Goal: Task Accomplishment & Management: Manage account settings

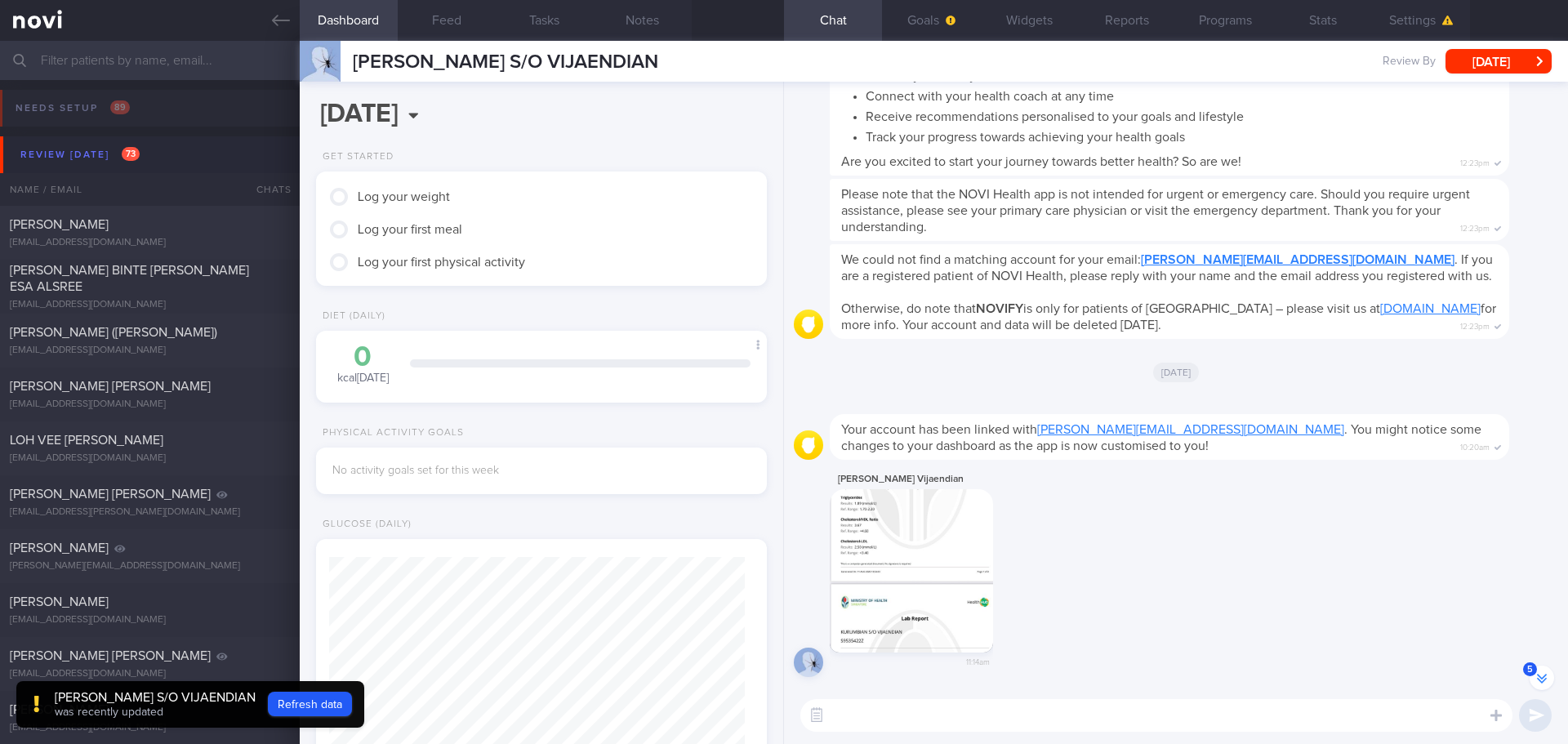
drag, startPoint x: 0, startPoint y: 0, endPoint x: 118, endPoint y: 63, distance: 133.8
click at [118, 63] on input "text" at bounding box center [784, 60] width 1568 height 40
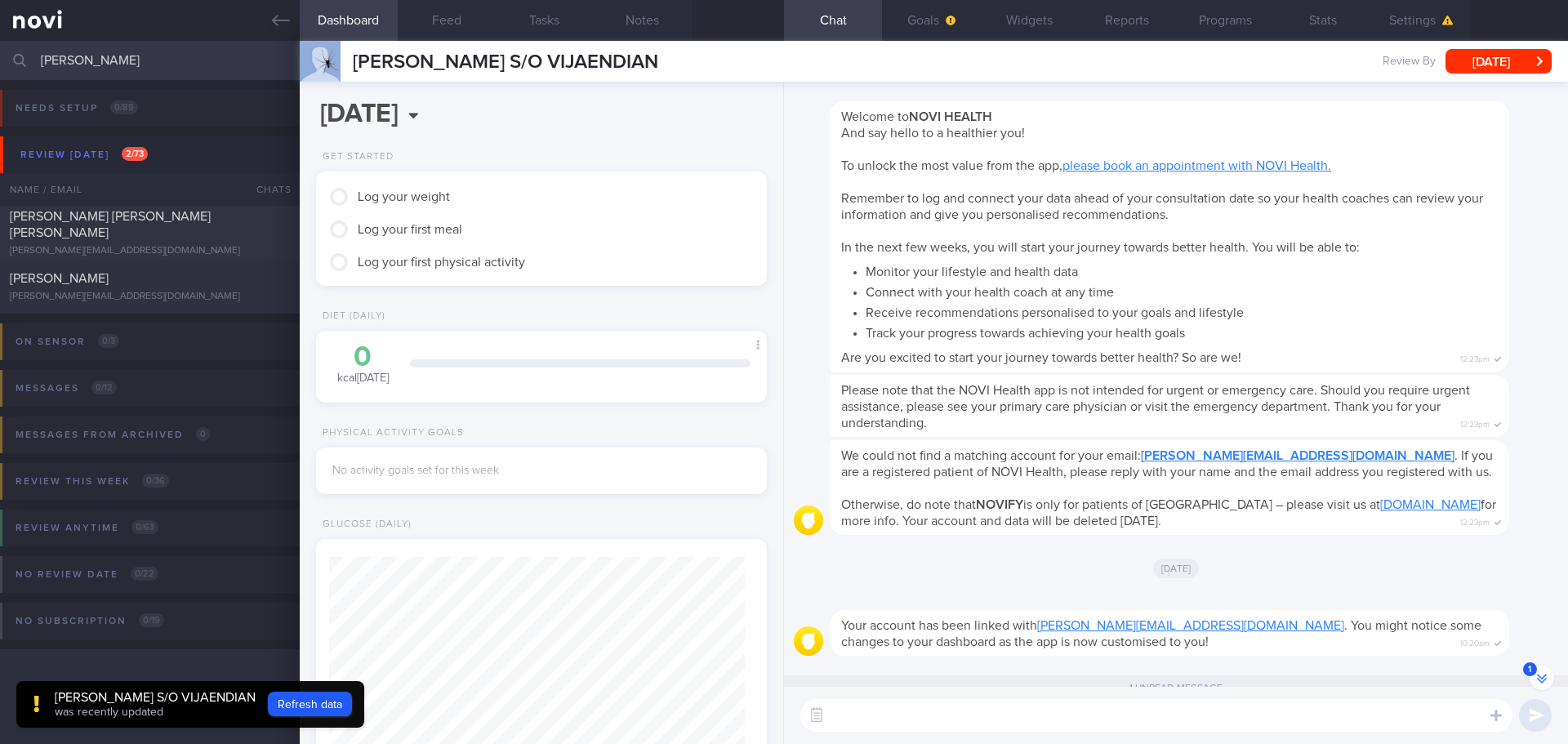
scroll to position [1, 0]
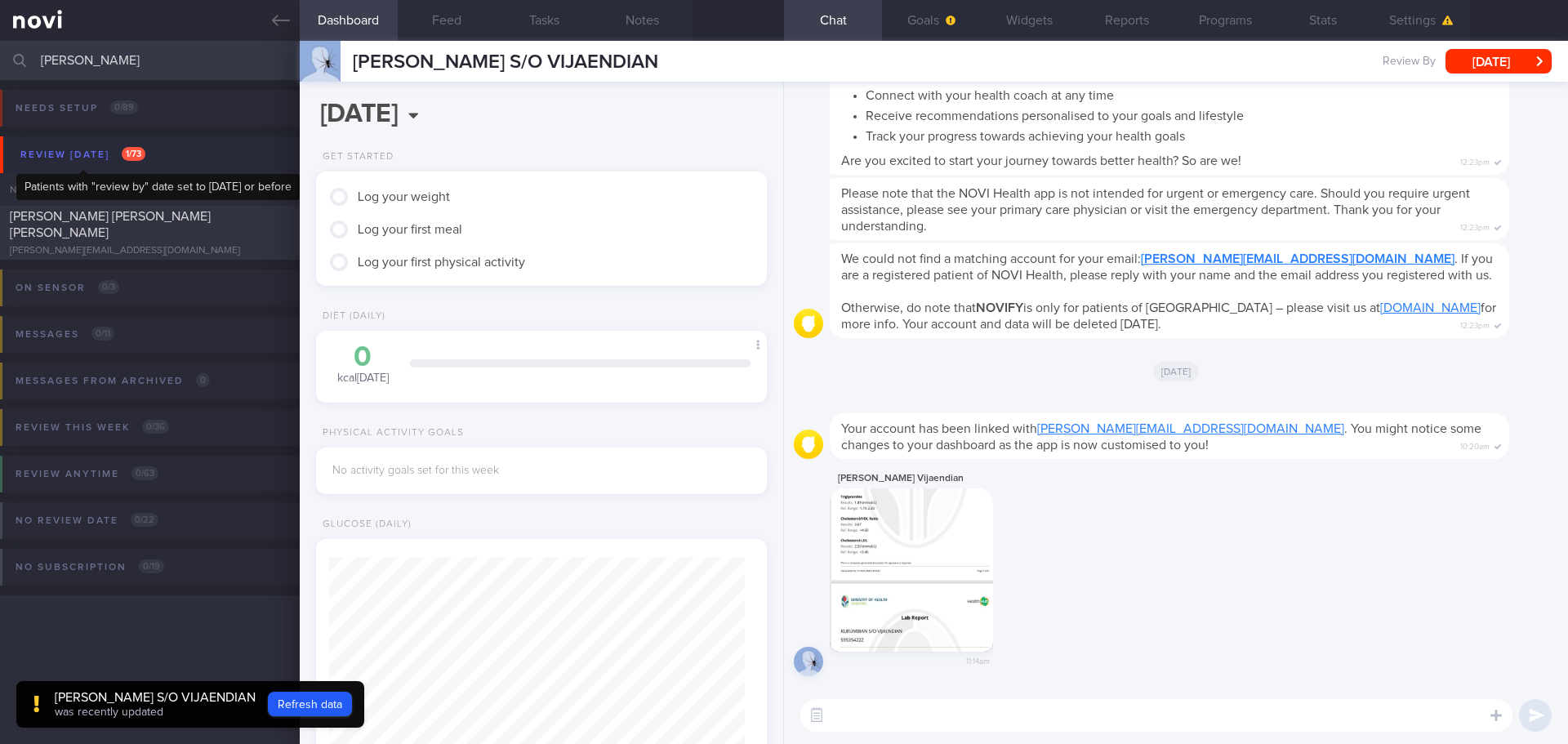
click at [120, 140] on button "Review [DATE] 1 / 73" at bounding box center [787, 155] width 1573 height 37
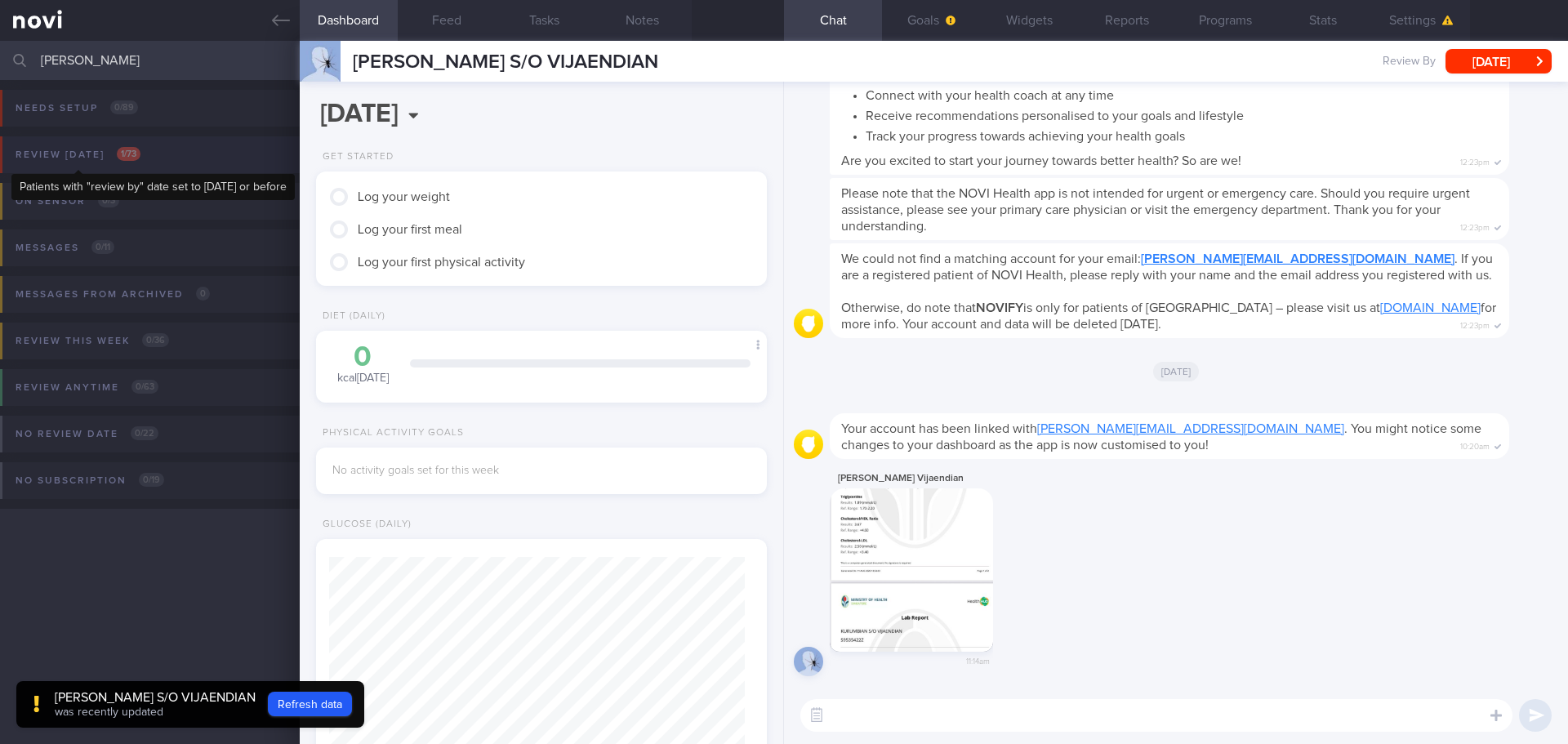
click at [106, 145] on div "Review [DATE] 1 / 73" at bounding box center [78, 155] width 133 height 22
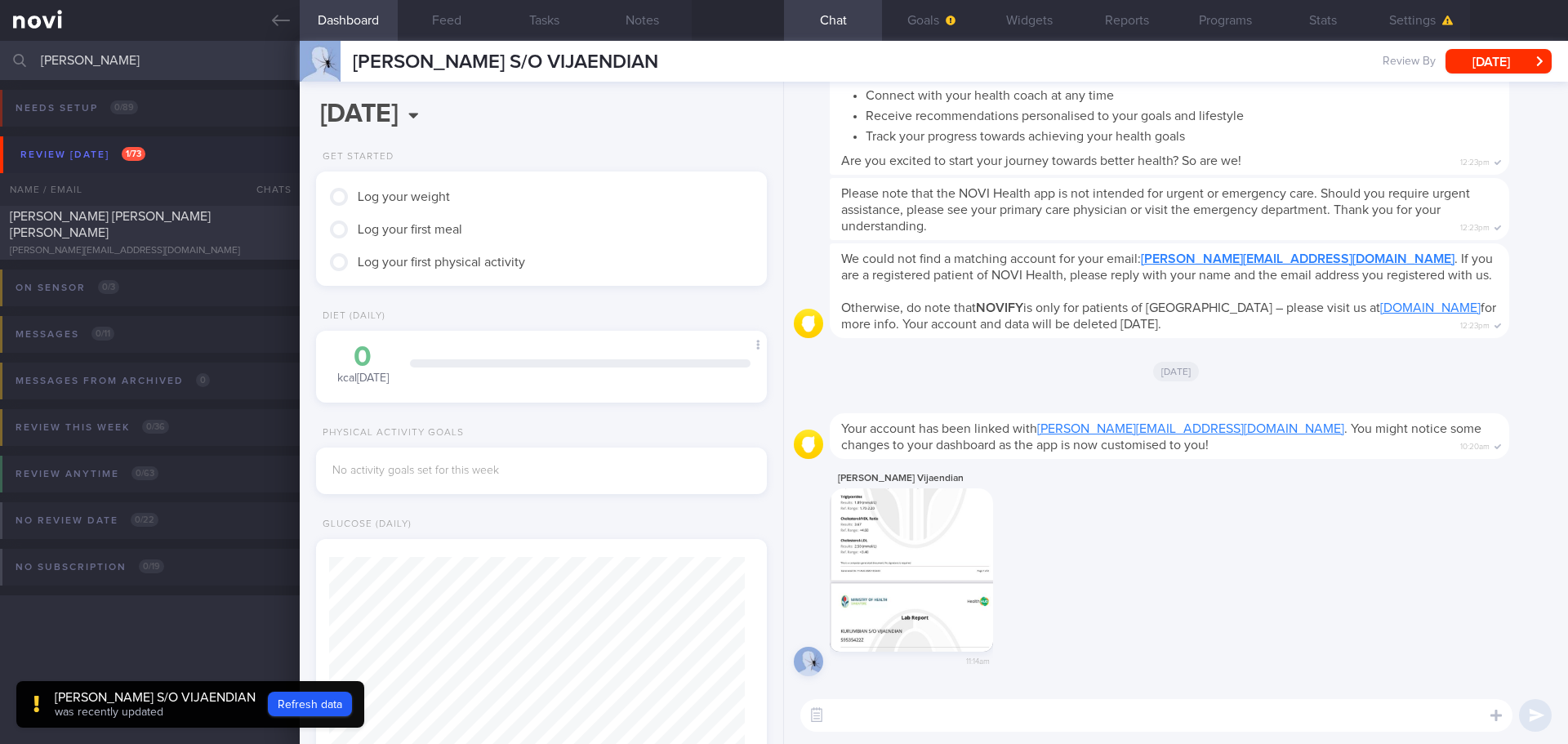
click at [108, 63] on input "[PERSON_NAME]" at bounding box center [784, 60] width 1568 height 40
type input "[PERSON_NAME]"
click at [147, 272] on div "[PERSON_NAME]" at bounding box center [147, 279] width 276 height 16
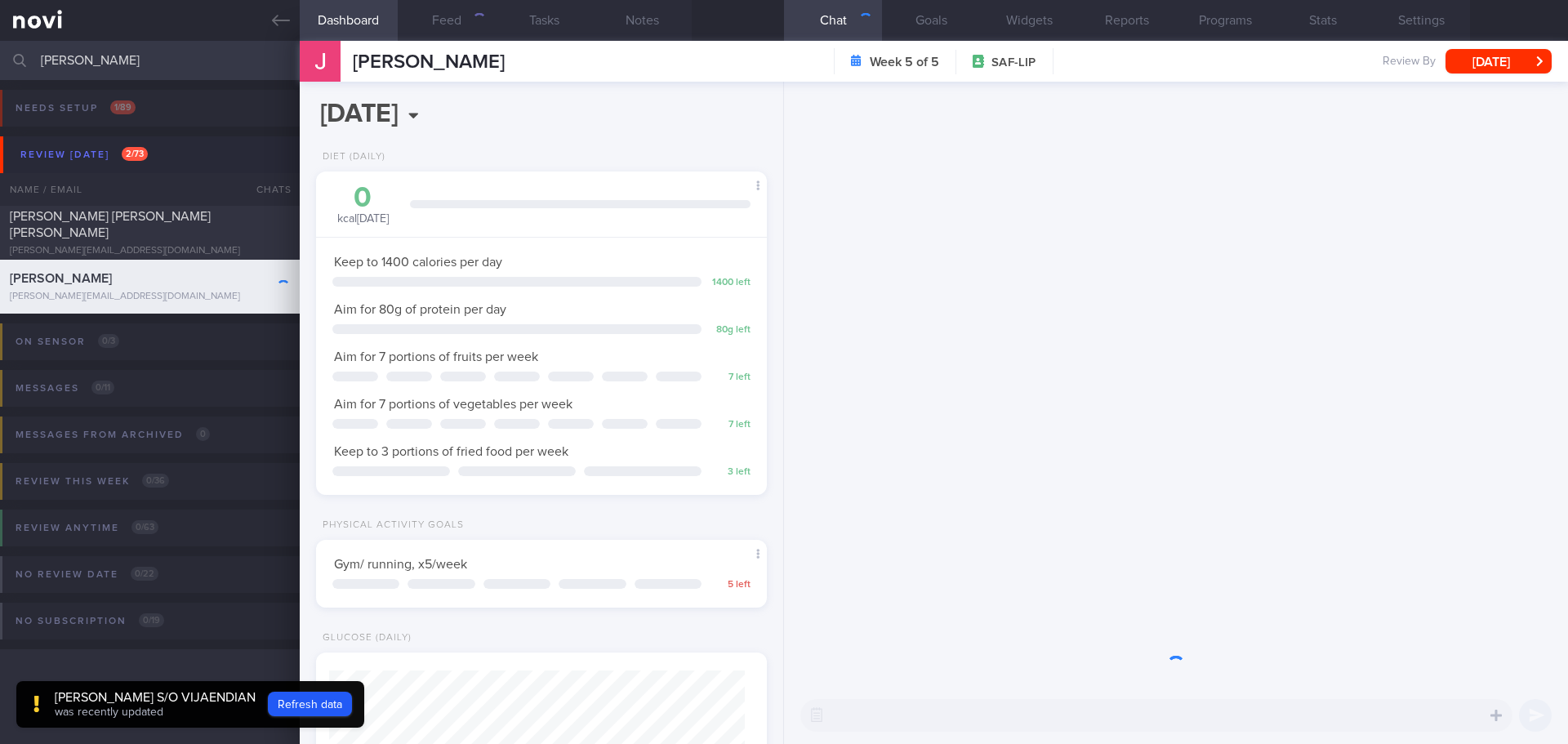
scroll to position [227, 410]
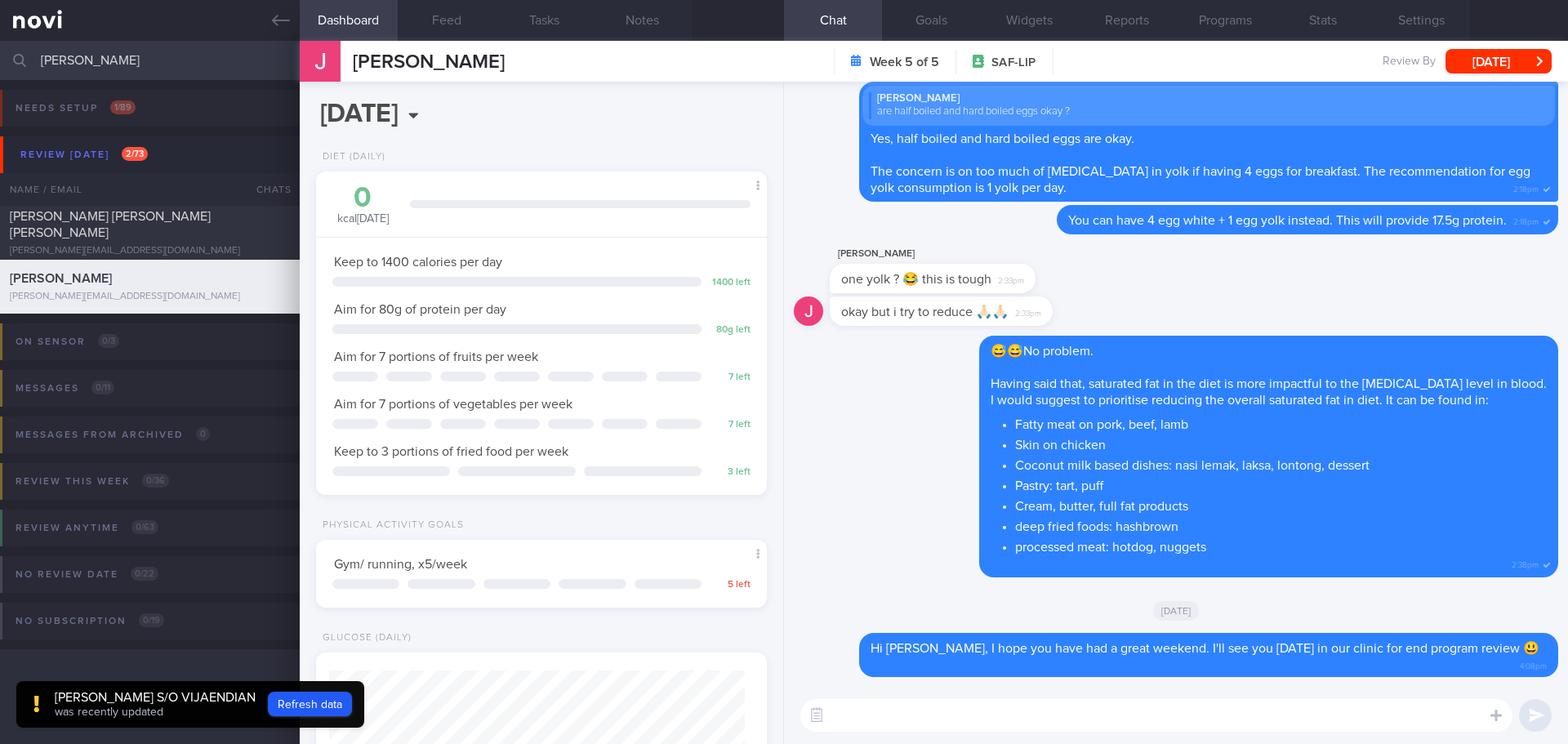
click at [1171, 314] on div "okay but i try to reduce 🙏🏻🙏🏻 2:33pm" at bounding box center [1176, 316] width 764 height 40
click at [474, 12] on button "Feed" at bounding box center [446, 20] width 98 height 40
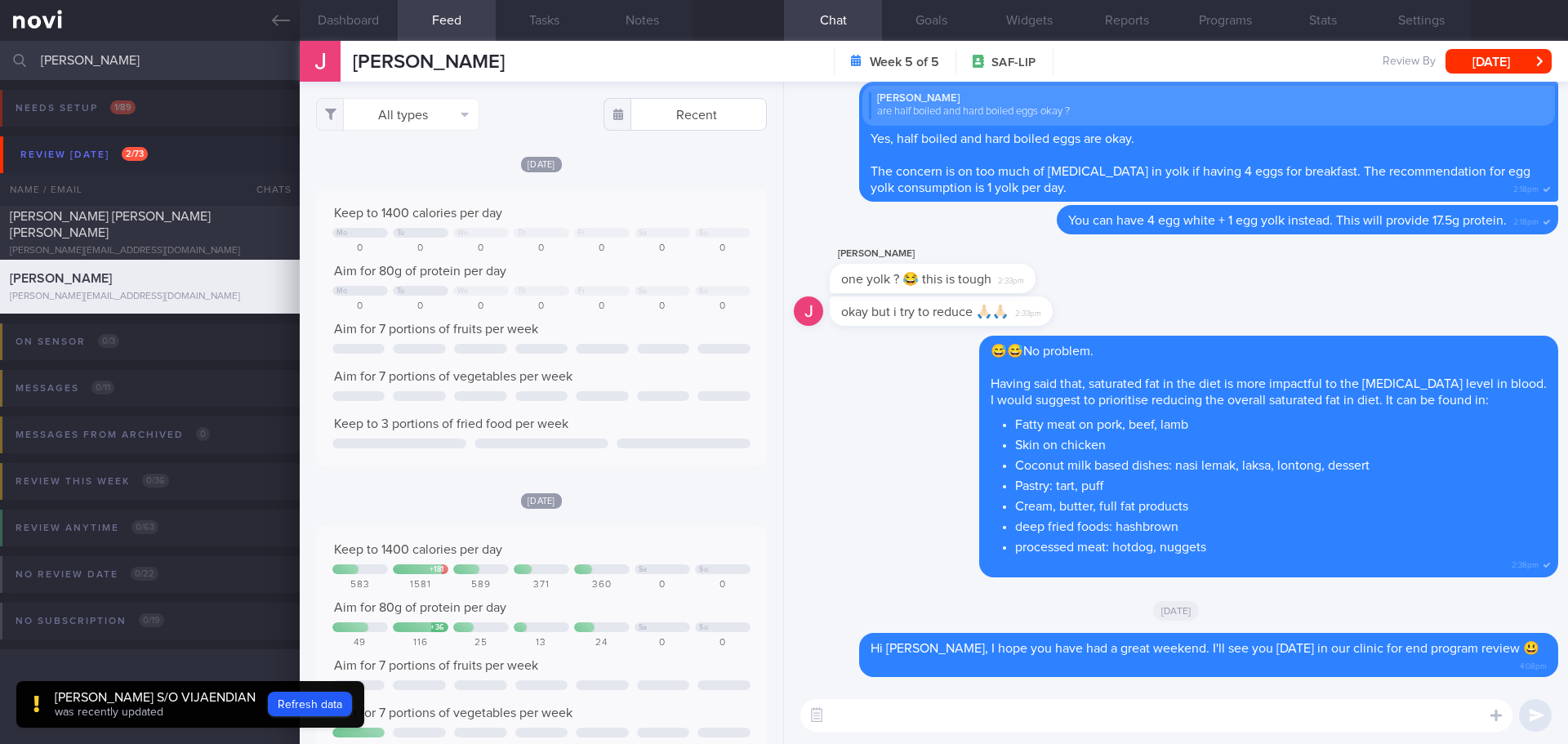
scroll to position [208, 416]
click at [678, 125] on body "You are offline! Some functionality will be unavailable Patients New Users Coac…" at bounding box center [784, 372] width 1568 height 744
click at [628, 228] on span "7" at bounding box center [628, 230] width 31 height 31
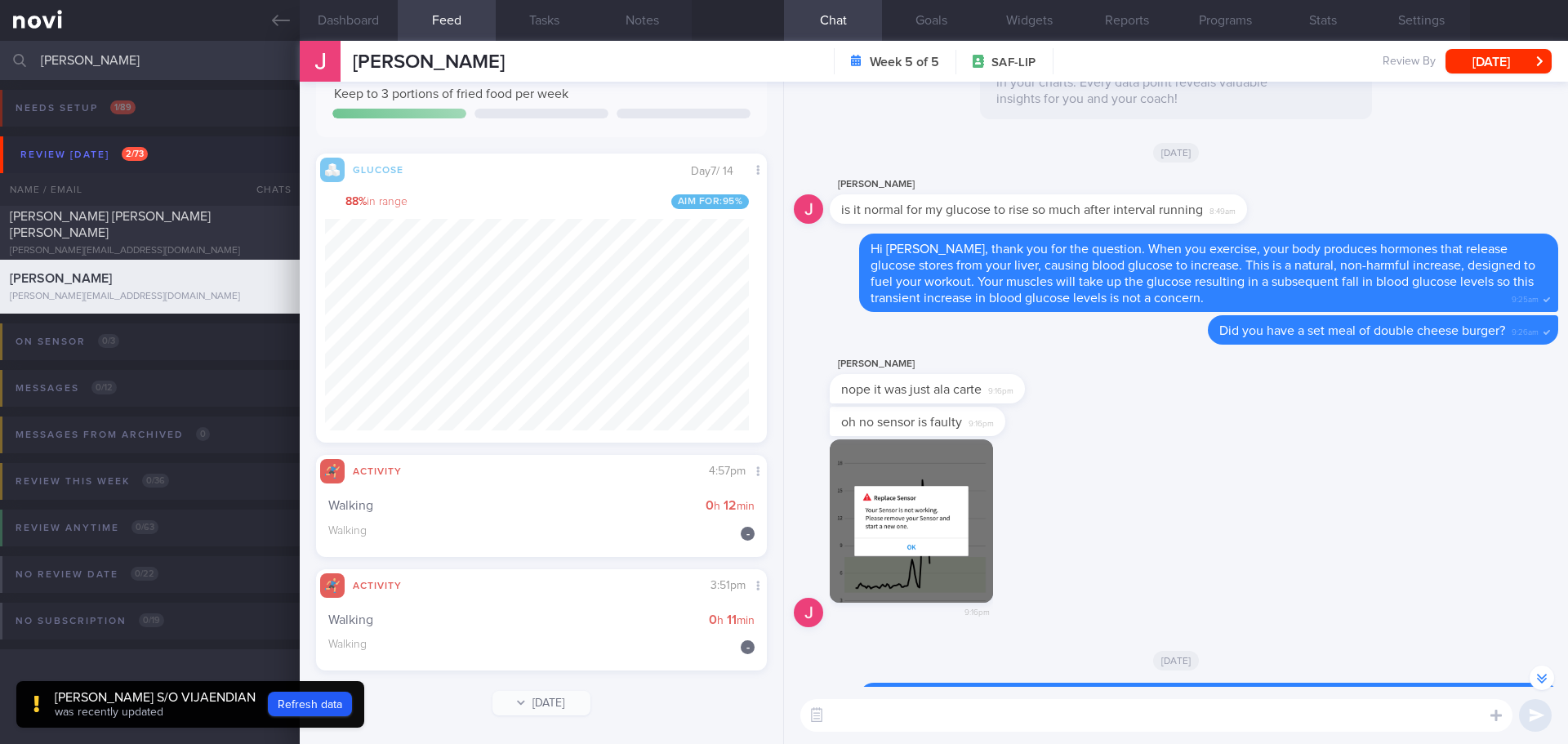
scroll to position [-2369, 0]
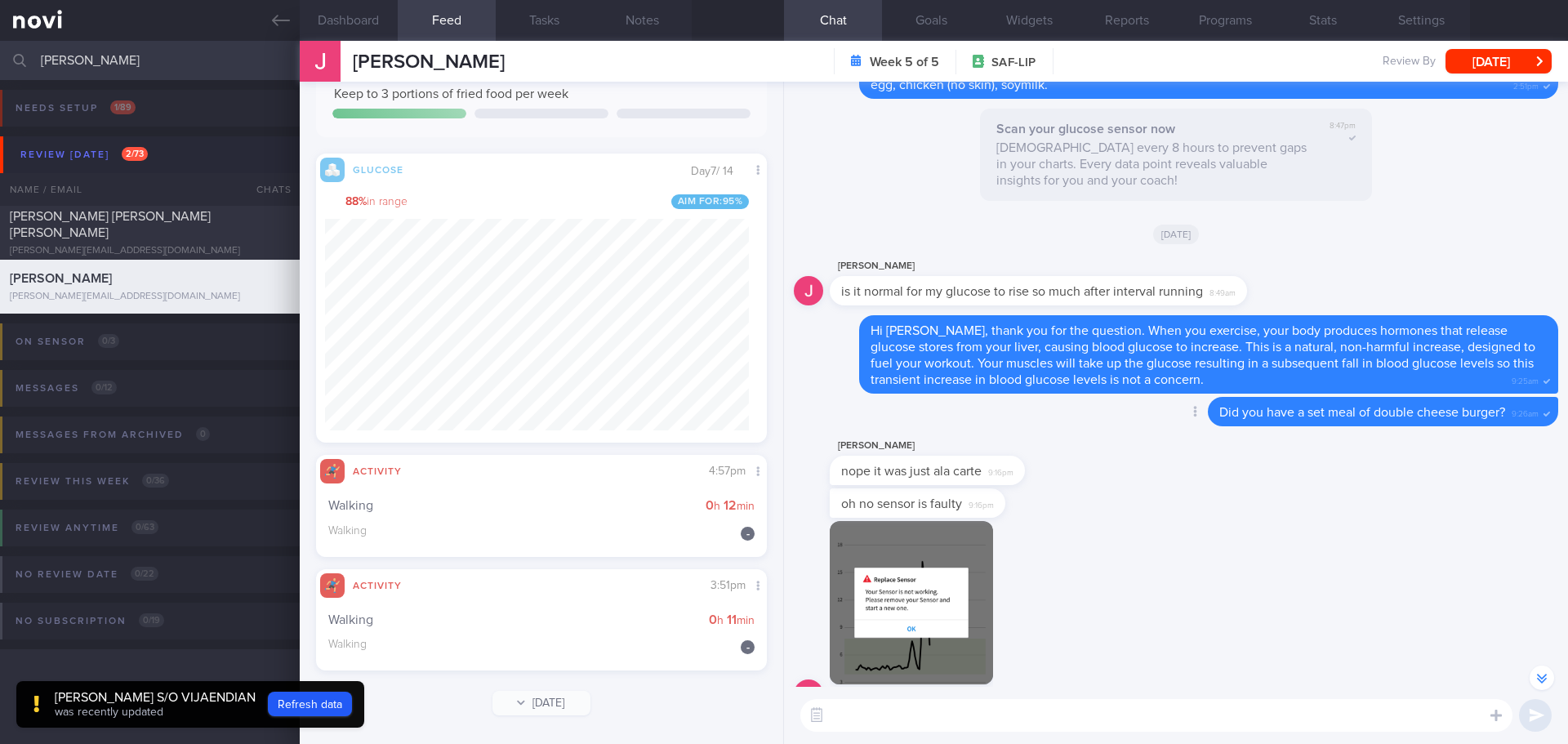
click at [1007, 405] on div "Delete Did you have a set meal of double cheese burger? 9:26am" at bounding box center [1176, 416] width 764 height 40
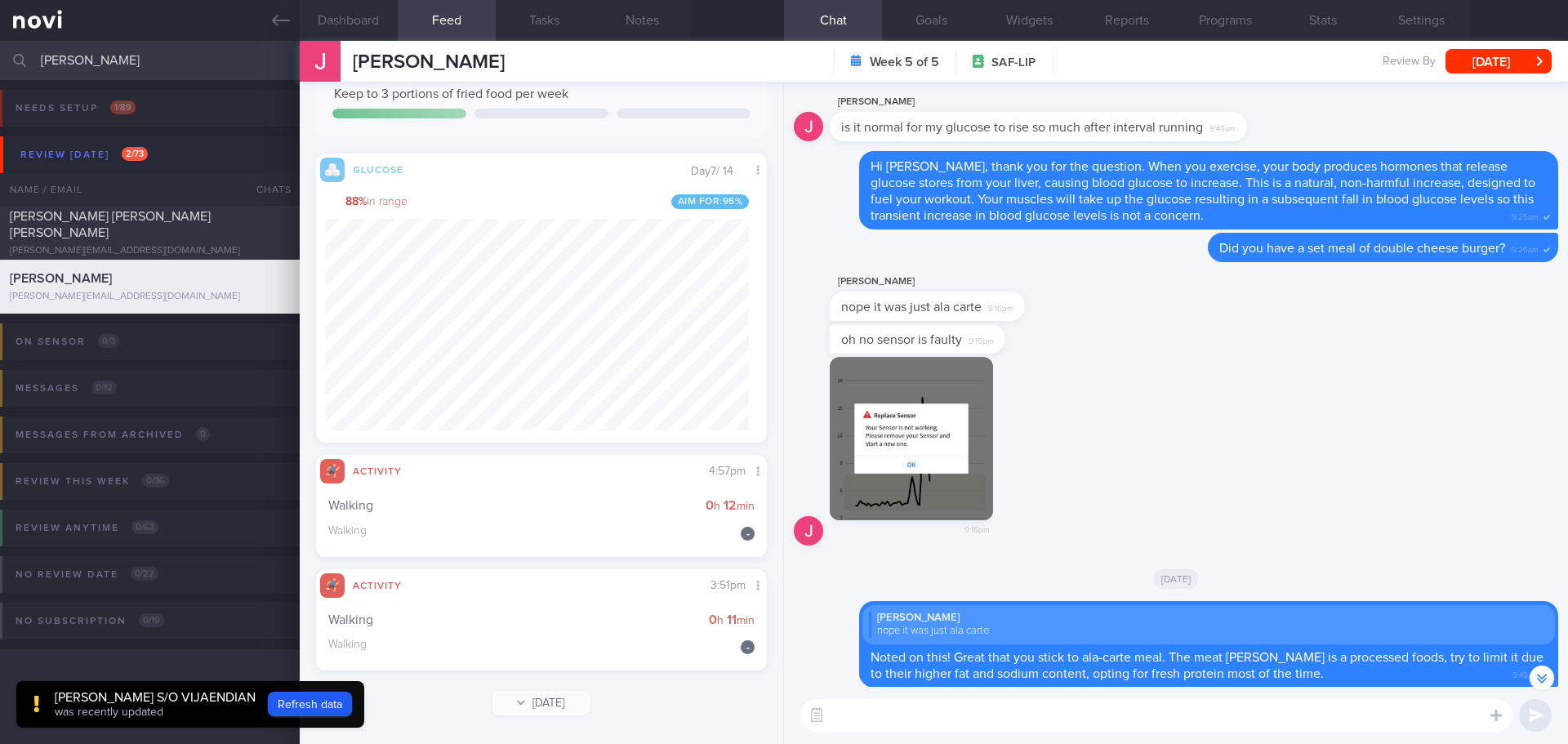
scroll to position [-2124, 0]
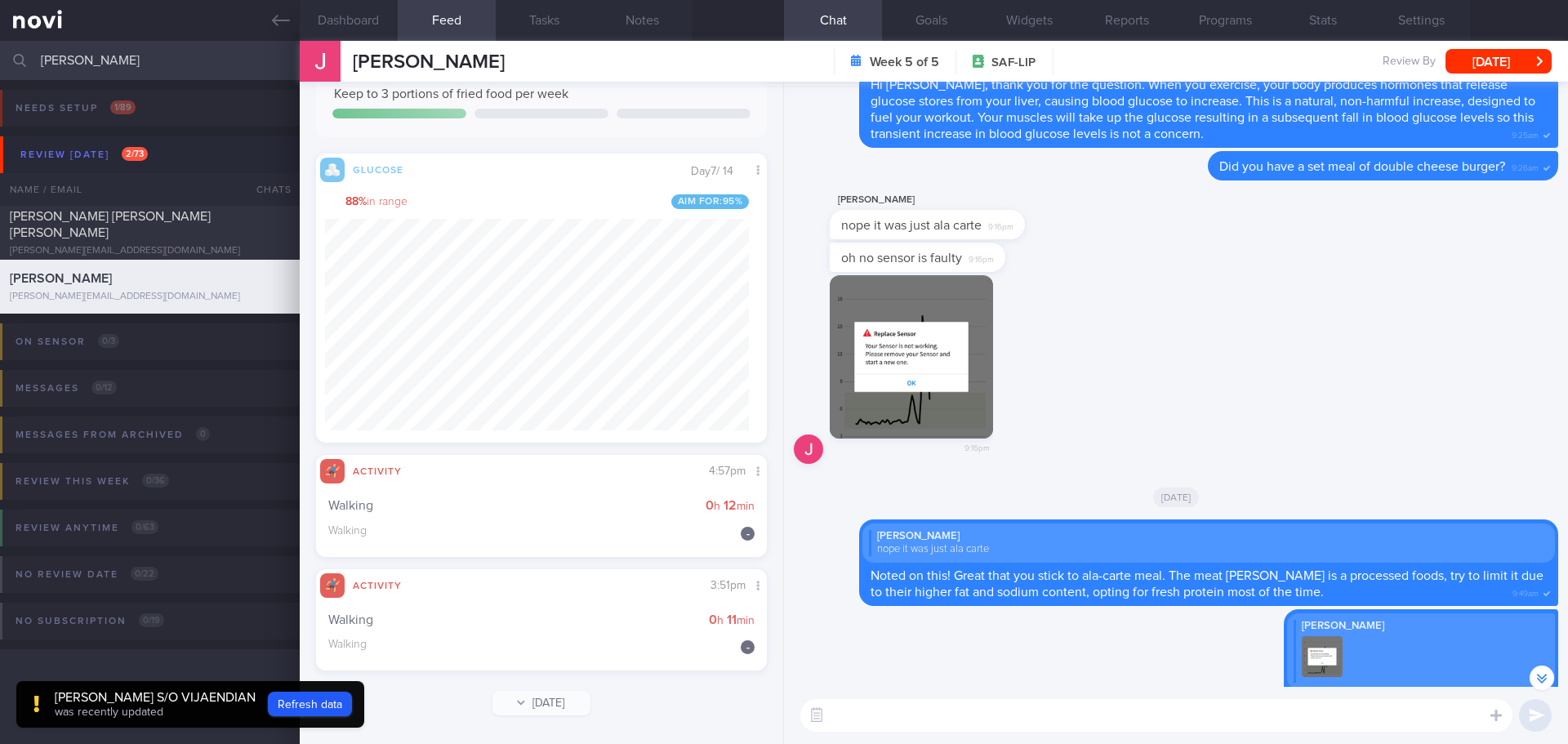
click at [568, 609] on div "Walking 0 h 11 min Walking" at bounding box center [541, 630] width 426 height 66
click at [449, 636] on div "Walking 0 h 11 min Walking" at bounding box center [541, 630] width 426 height 66
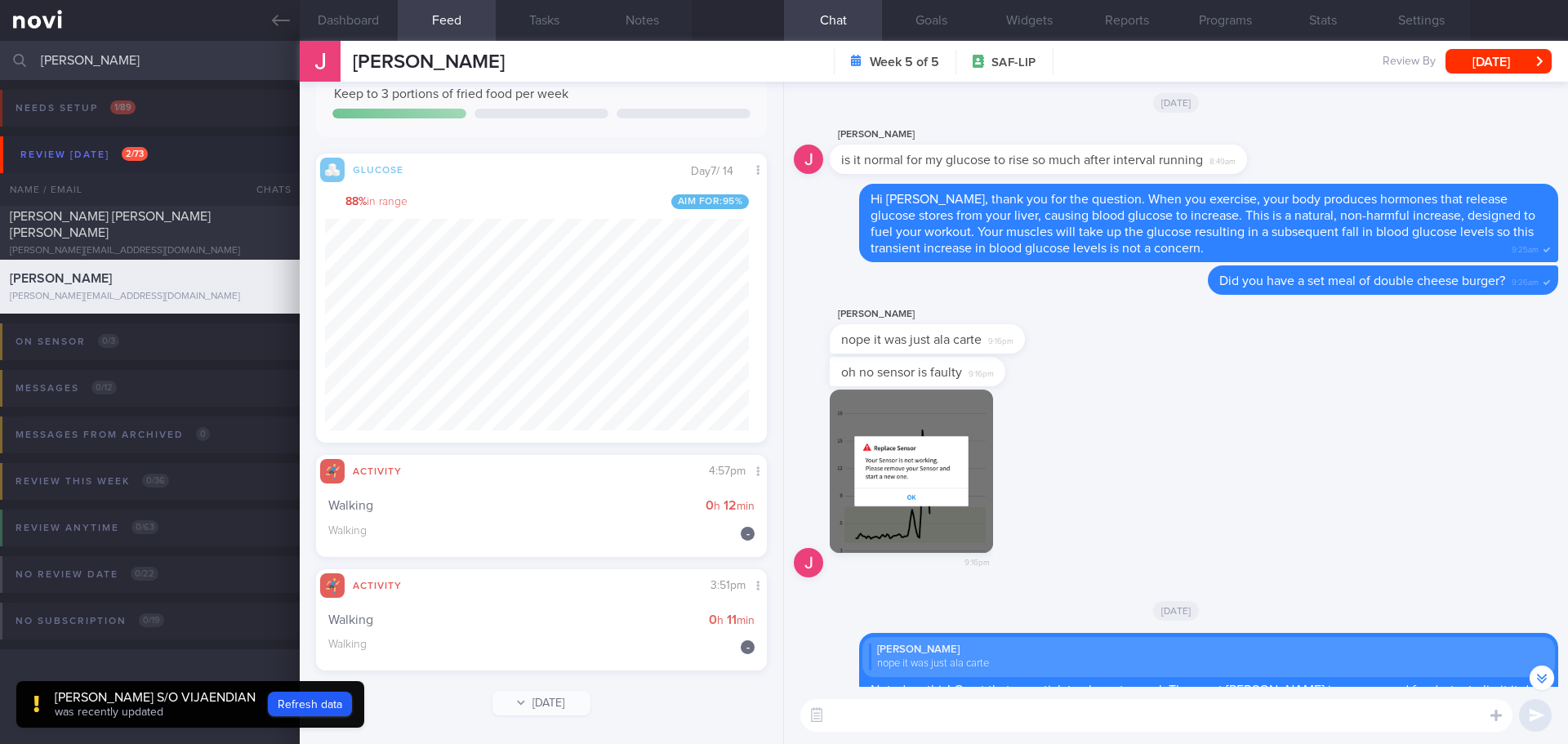
scroll to position [-2369, 0]
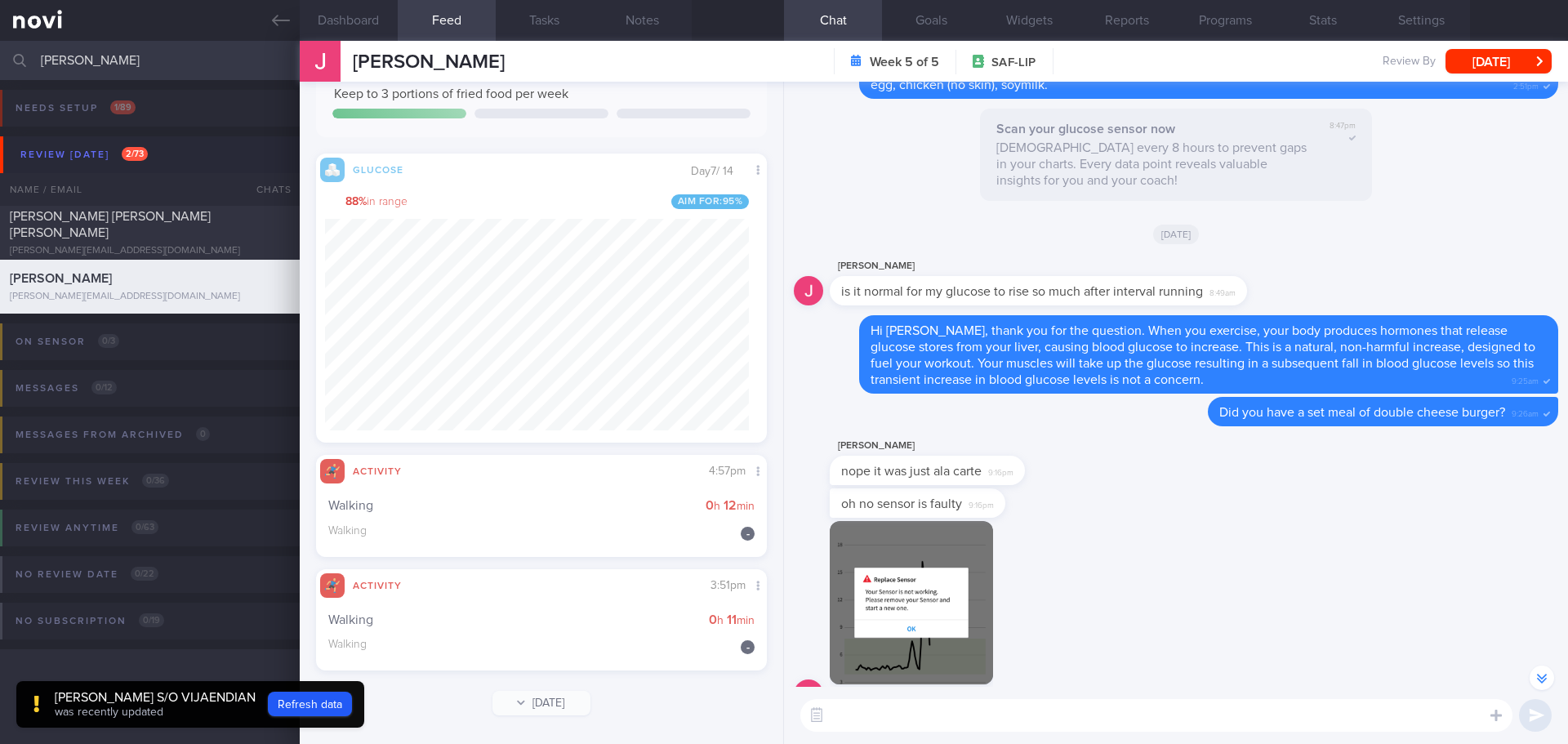
click at [1057, 444] on div "[PERSON_NAME]" at bounding box center [952, 446] width 245 height 20
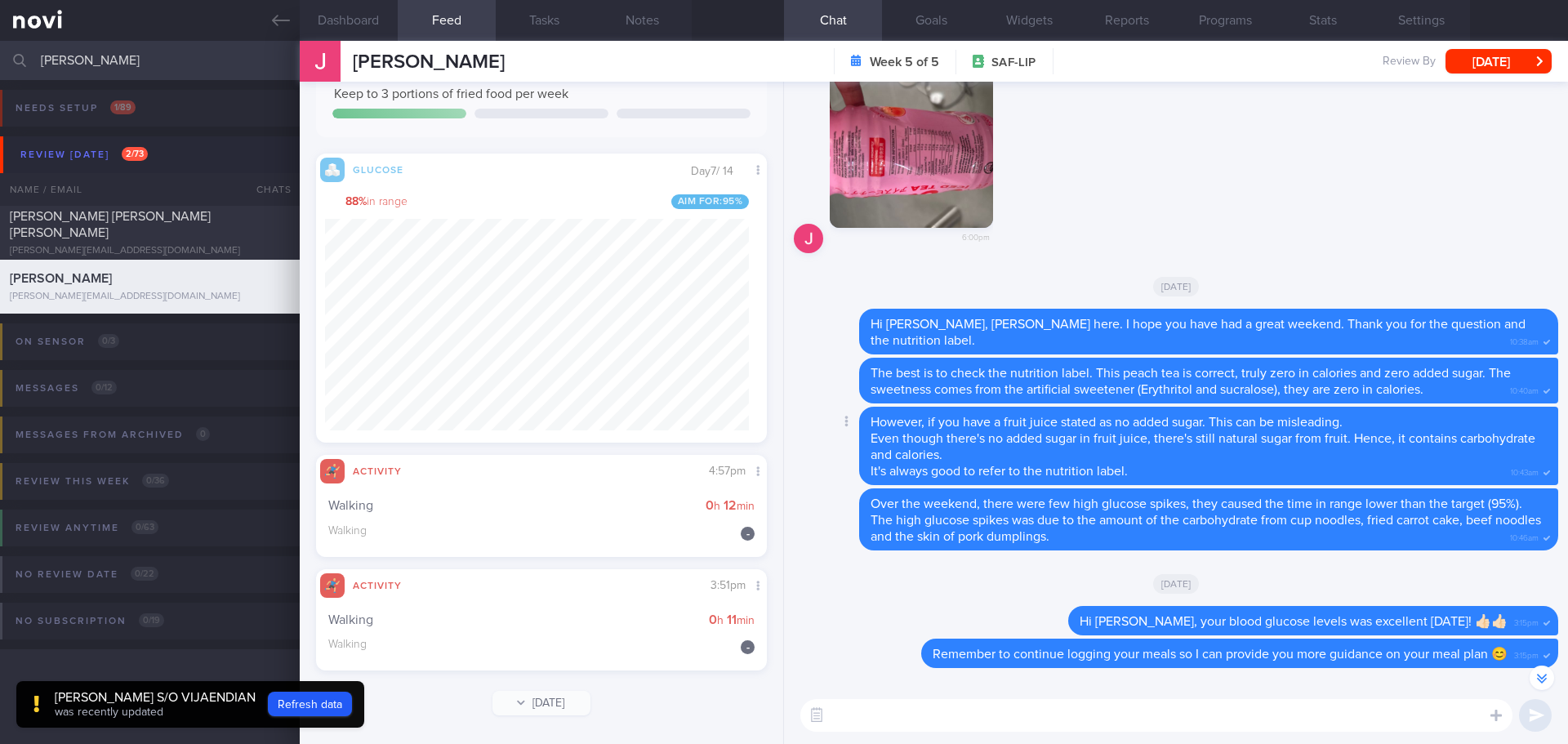
scroll to position [-3270, 0]
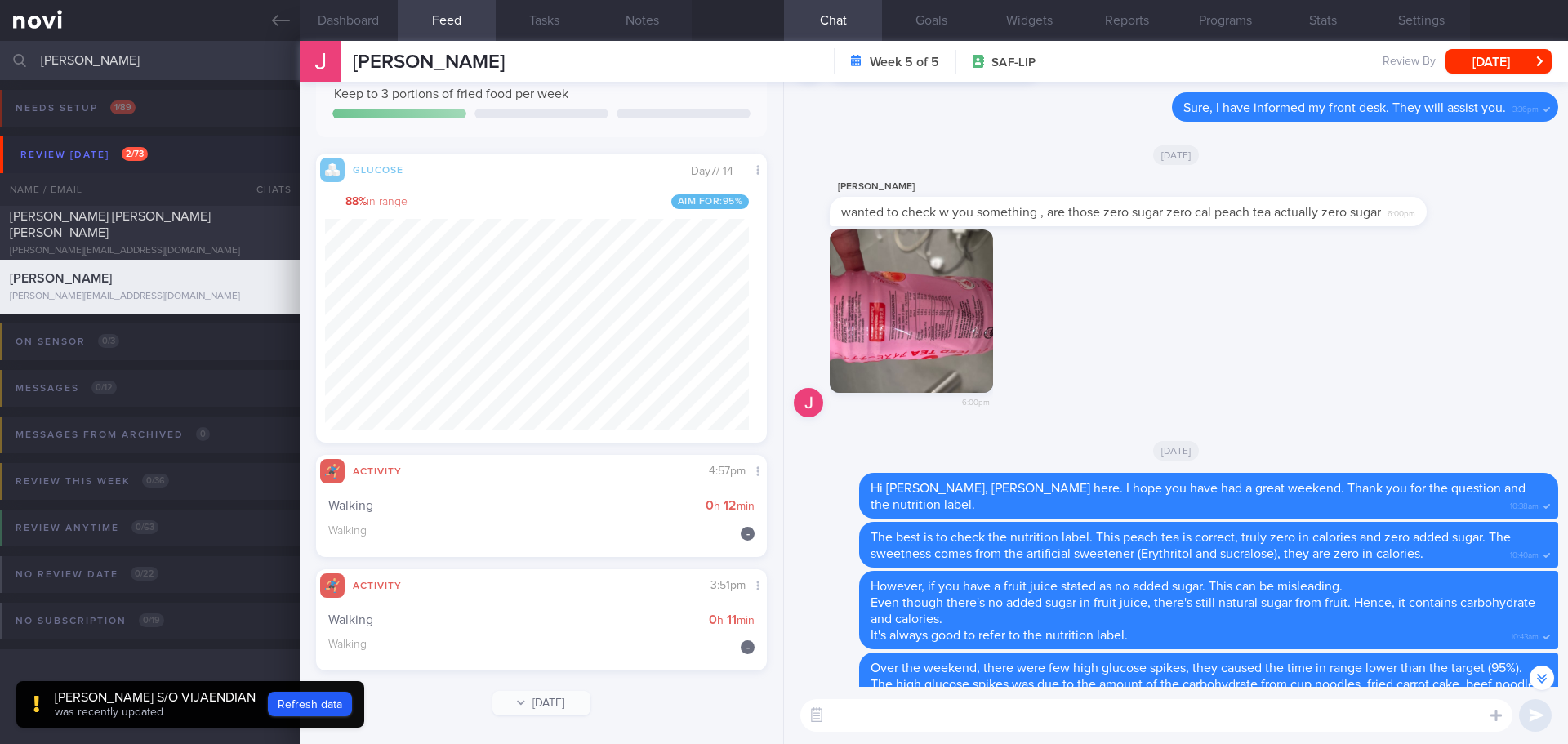
click at [1070, 357] on div "6:00pm" at bounding box center [1176, 328] width 764 height 199
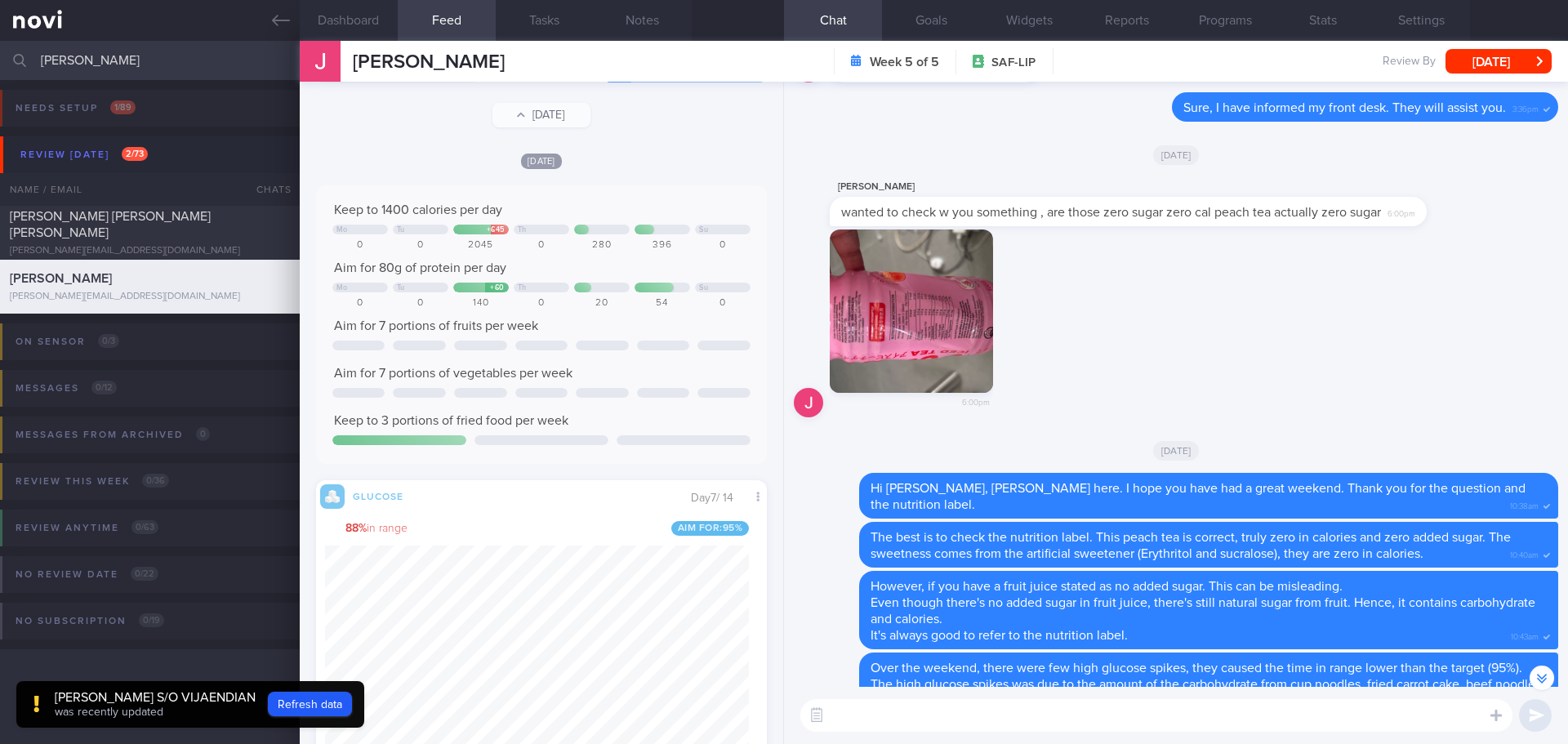
scroll to position [0, 0]
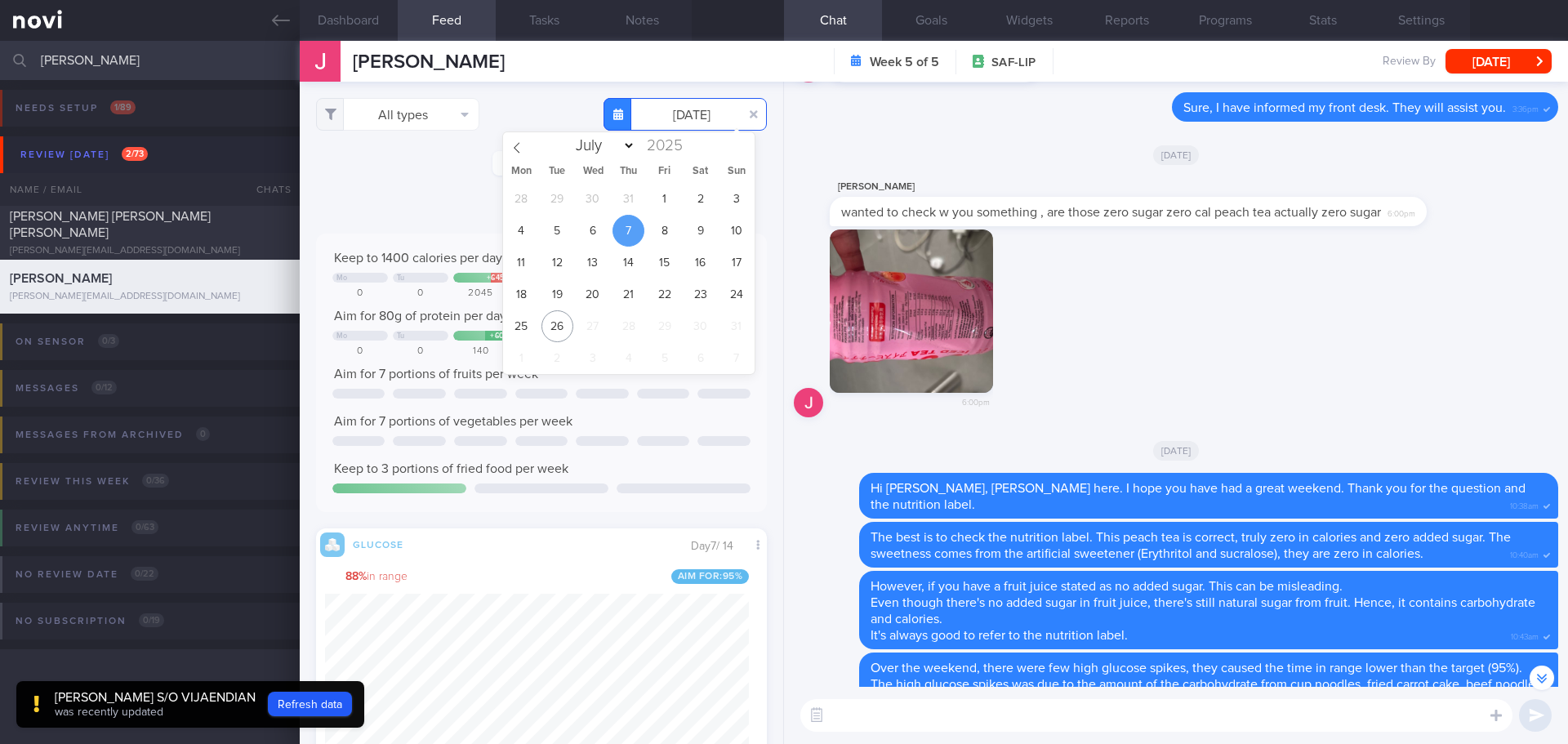
click at [702, 120] on input "[DATE]" at bounding box center [685, 114] width 164 height 32
click at [667, 201] on span "1" at bounding box center [664, 198] width 31 height 31
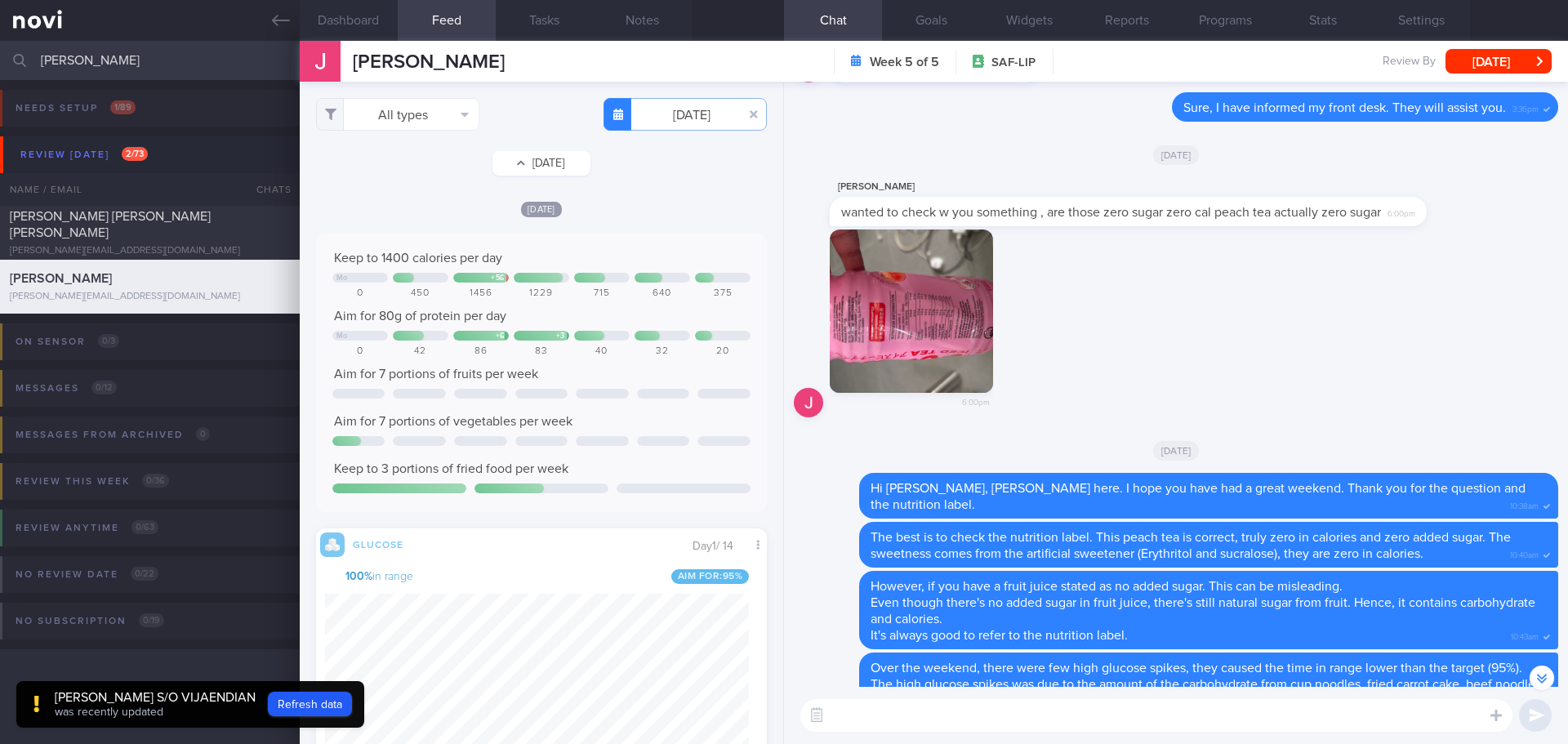
click at [536, 161] on button "[DATE]" at bounding box center [541, 163] width 98 height 24
click at [519, 164] on button "[DATE]" at bounding box center [541, 163] width 98 height 24
click at [522, 161] on button "[DATE]" at bounding box center [541, 163] width 98 height 24
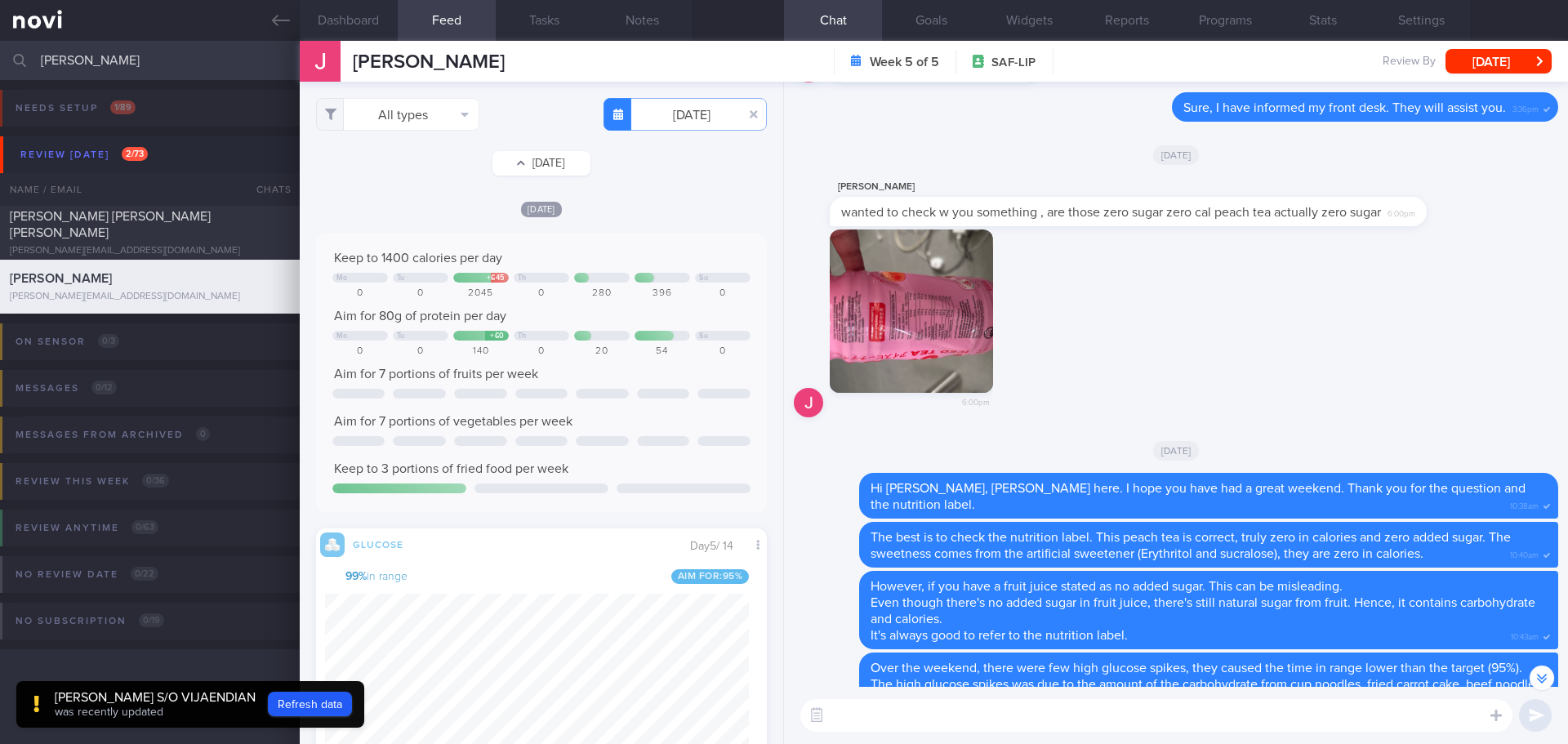
scroll to position [267, 424]
click at [522, 162] on button "[DATE]" at bounding box center [541, 163] width 98 height 24
click at [1362, 298] on div "6:00pm" at bounding box center [1176, 328] width 764 height 199
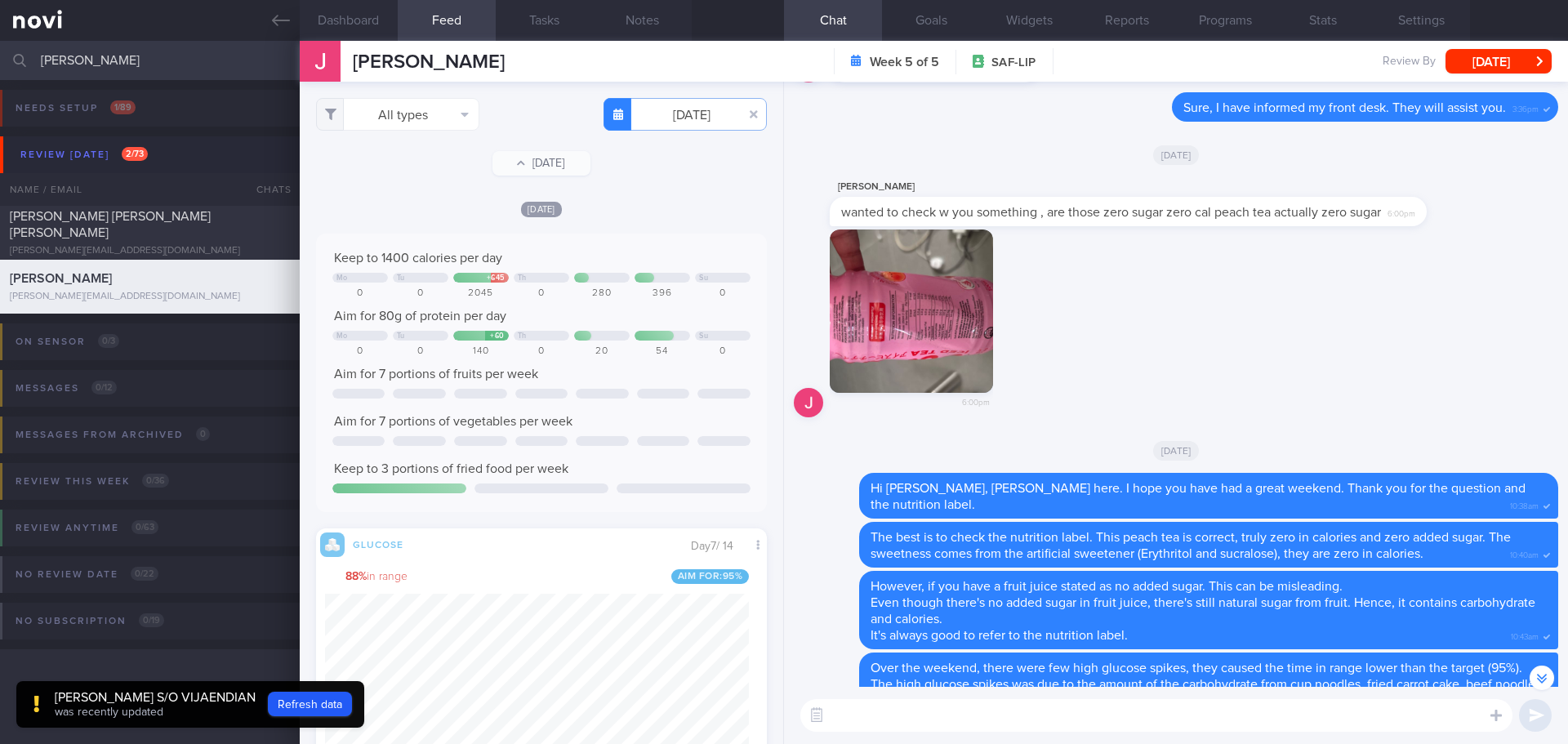
click at [622, 195] on div "All types Food Activity Glucose Weight Medicine Blood Pressure [MEDICAL_DATA] I…" at bounding box center [541, 412] width 484 height 662
click at [1146, 317] on div "6:00pm" at bounding box center [1176, 328] width 764 height 199
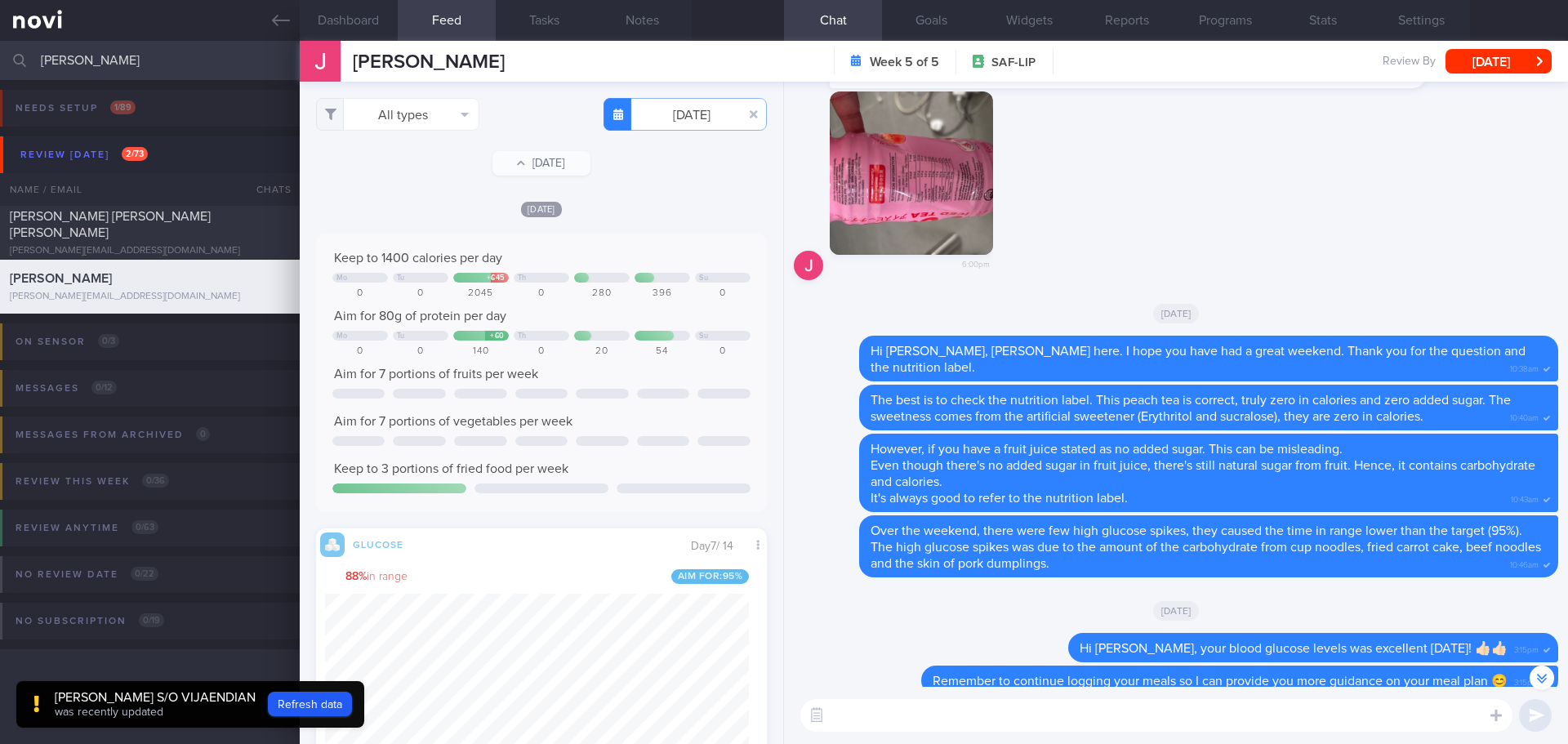
scroll to position [-3106, 0]
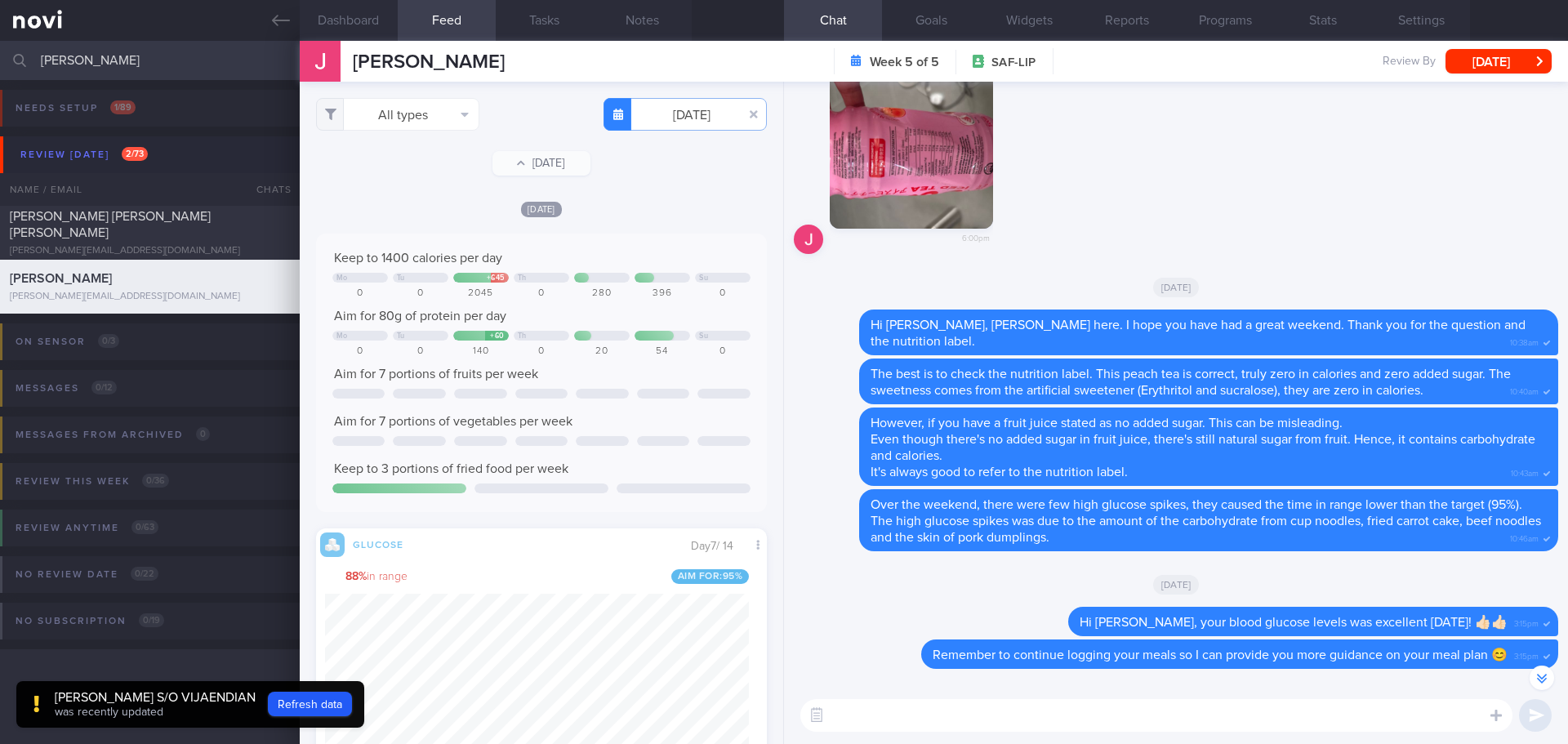
click at [1208, 227] on div "6:00pm" at bounding box center [1176, 164] width 764 height 199
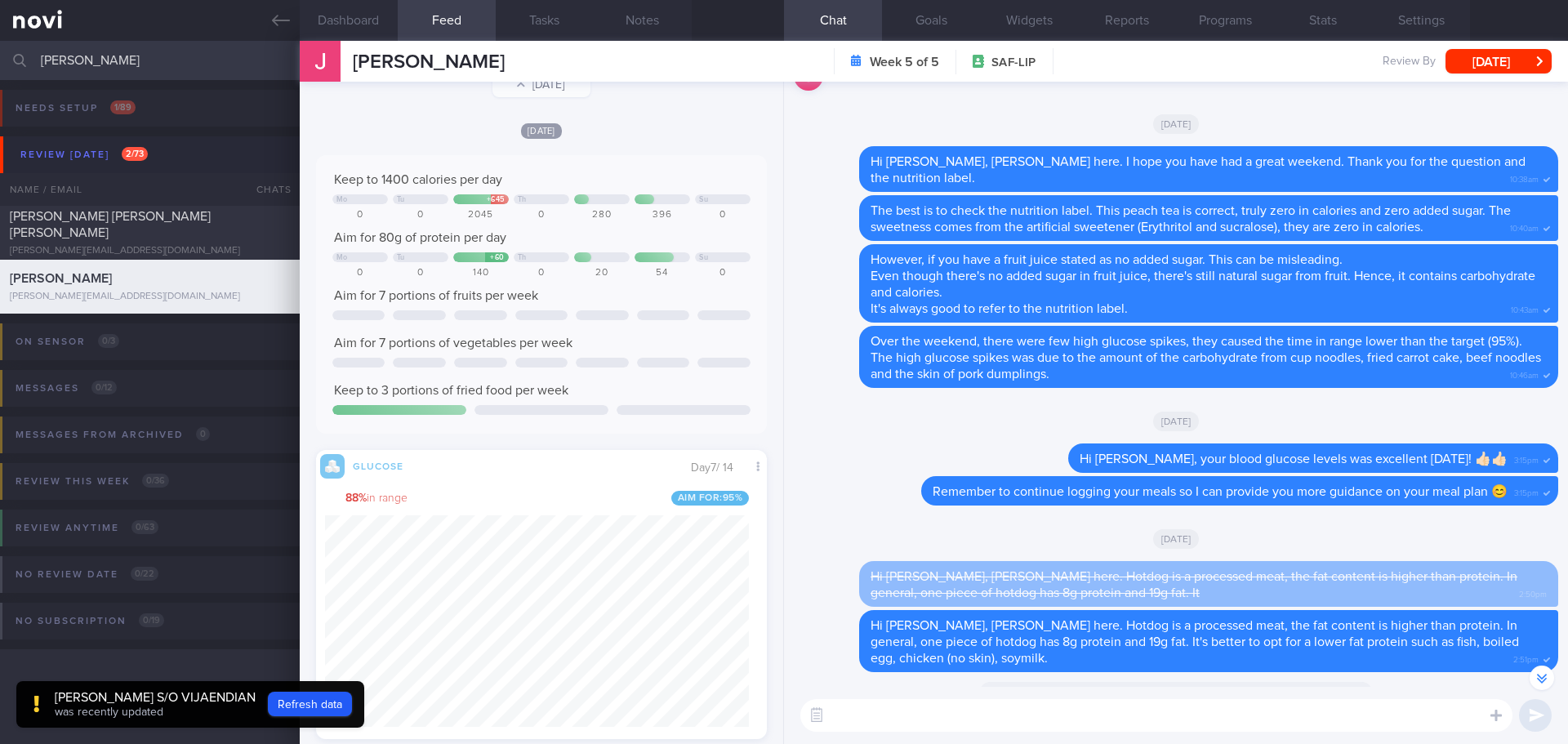
scroll to position [0, 0]
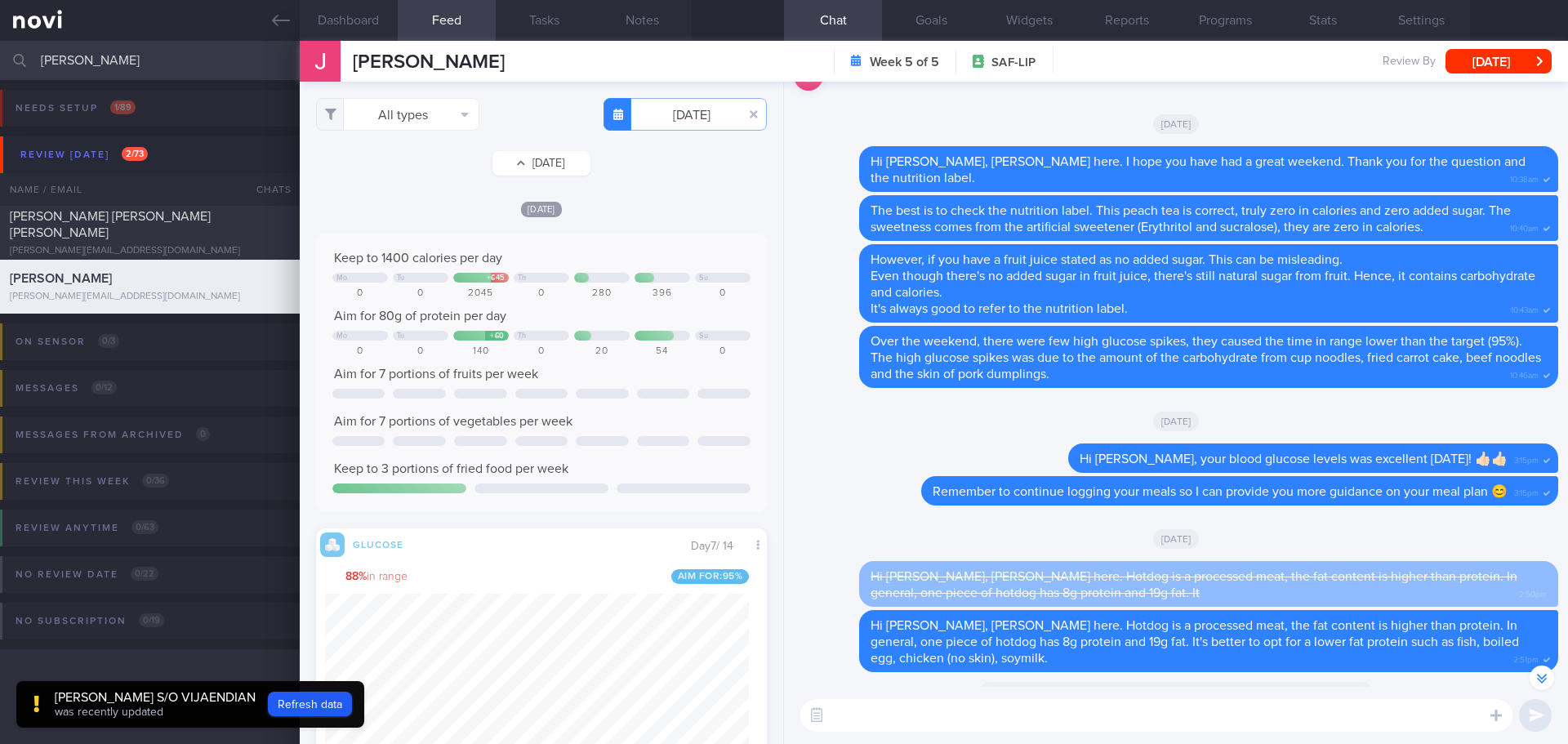
click at [539, 161] on button "[DATE]" at bounding box center [541, 163] width 98 height 24
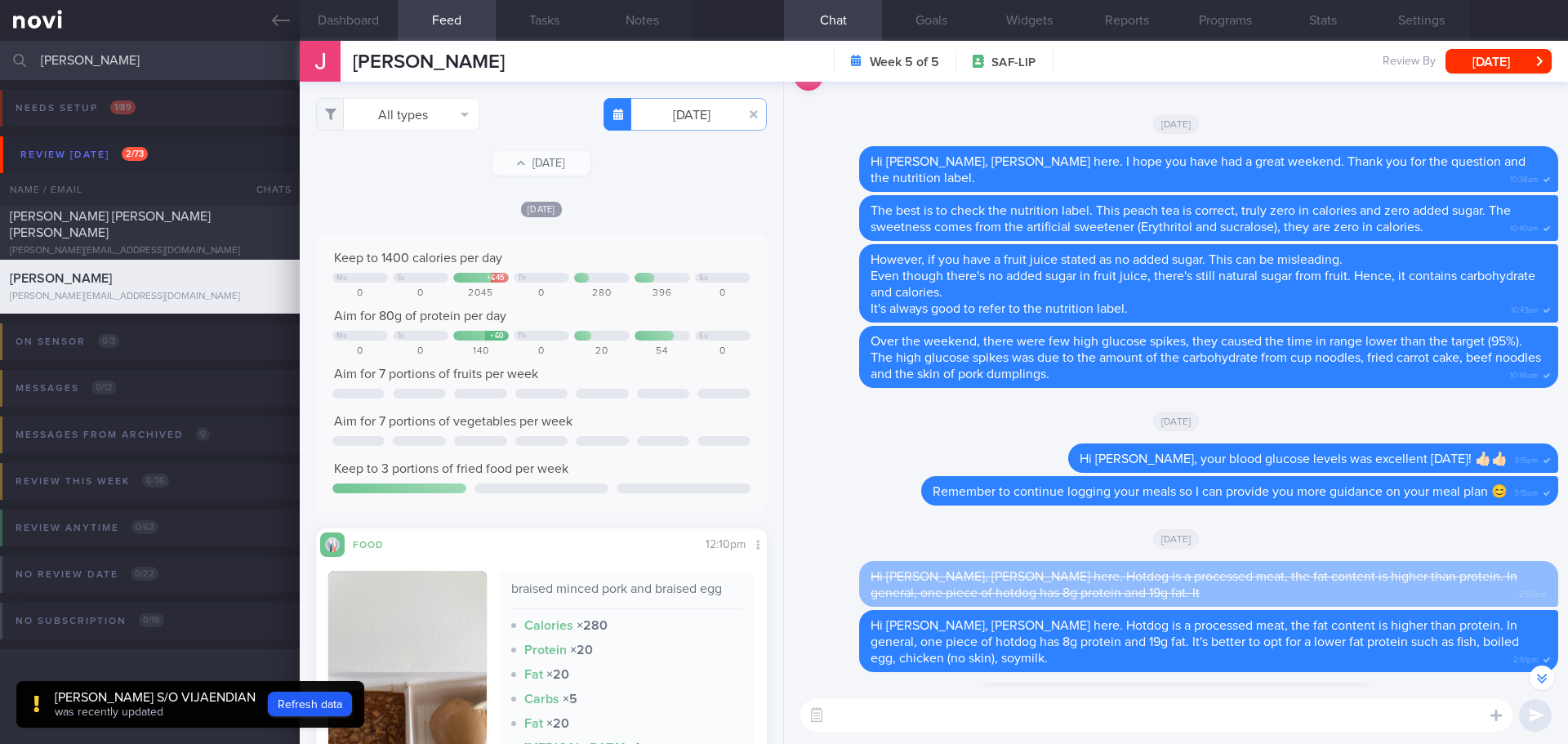
scroll to position [191, 0]
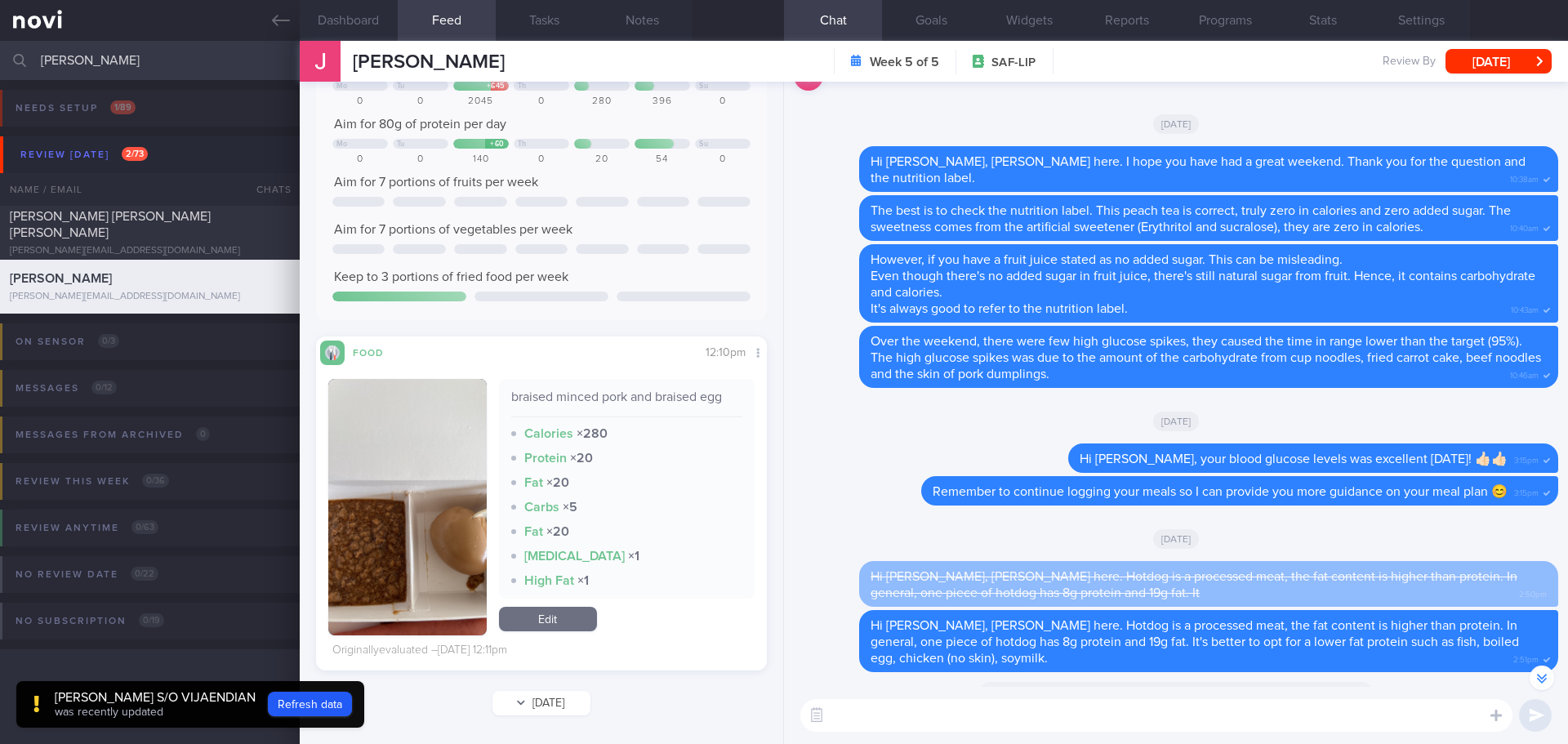
click at [557, 708] on button "[DATE]" at bounding box center [541, 703] width 98 height 24
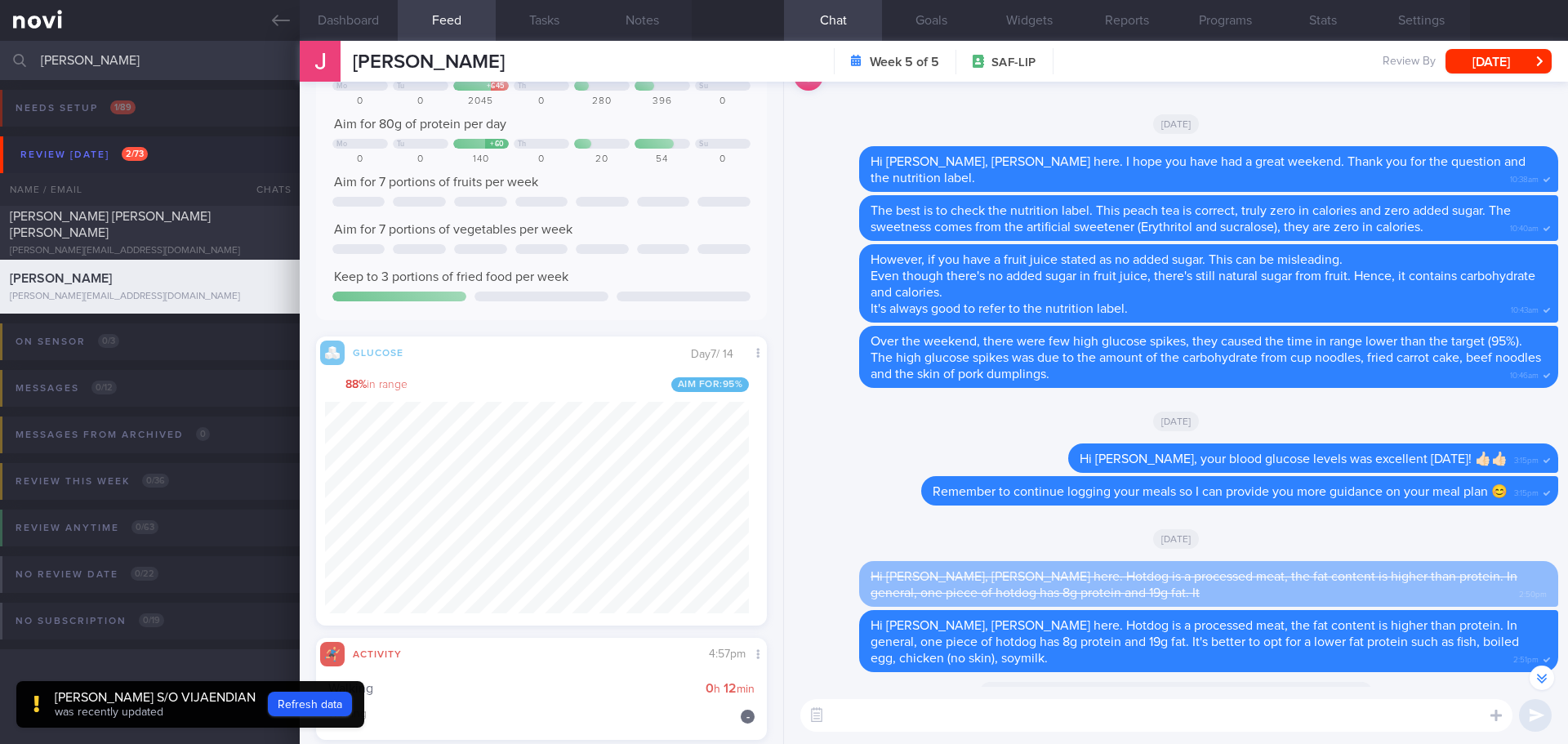
scroll to position [375, 0]
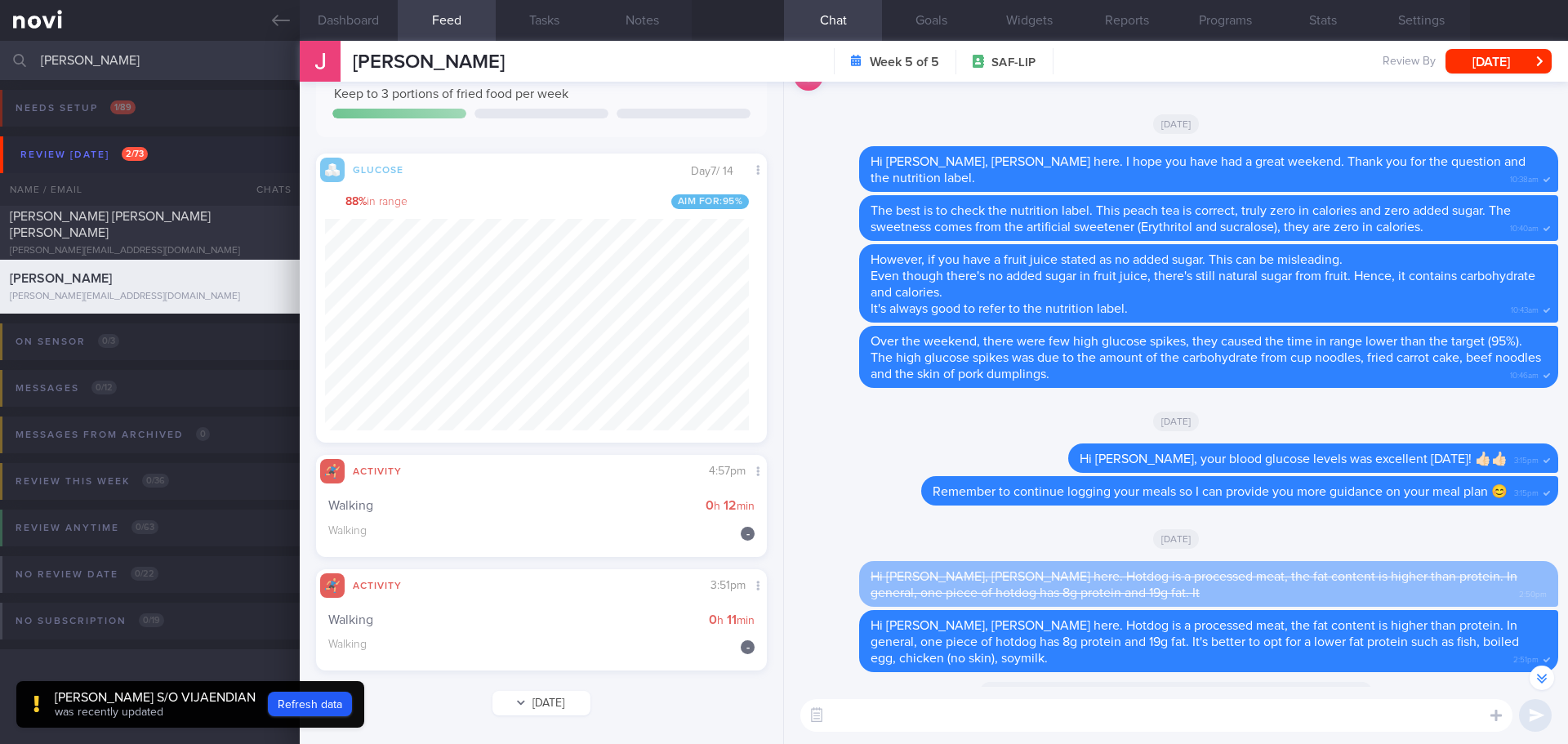
click at [554, 704] on button "[DATE]" at bounding box center [541, 703] width 98 height 24
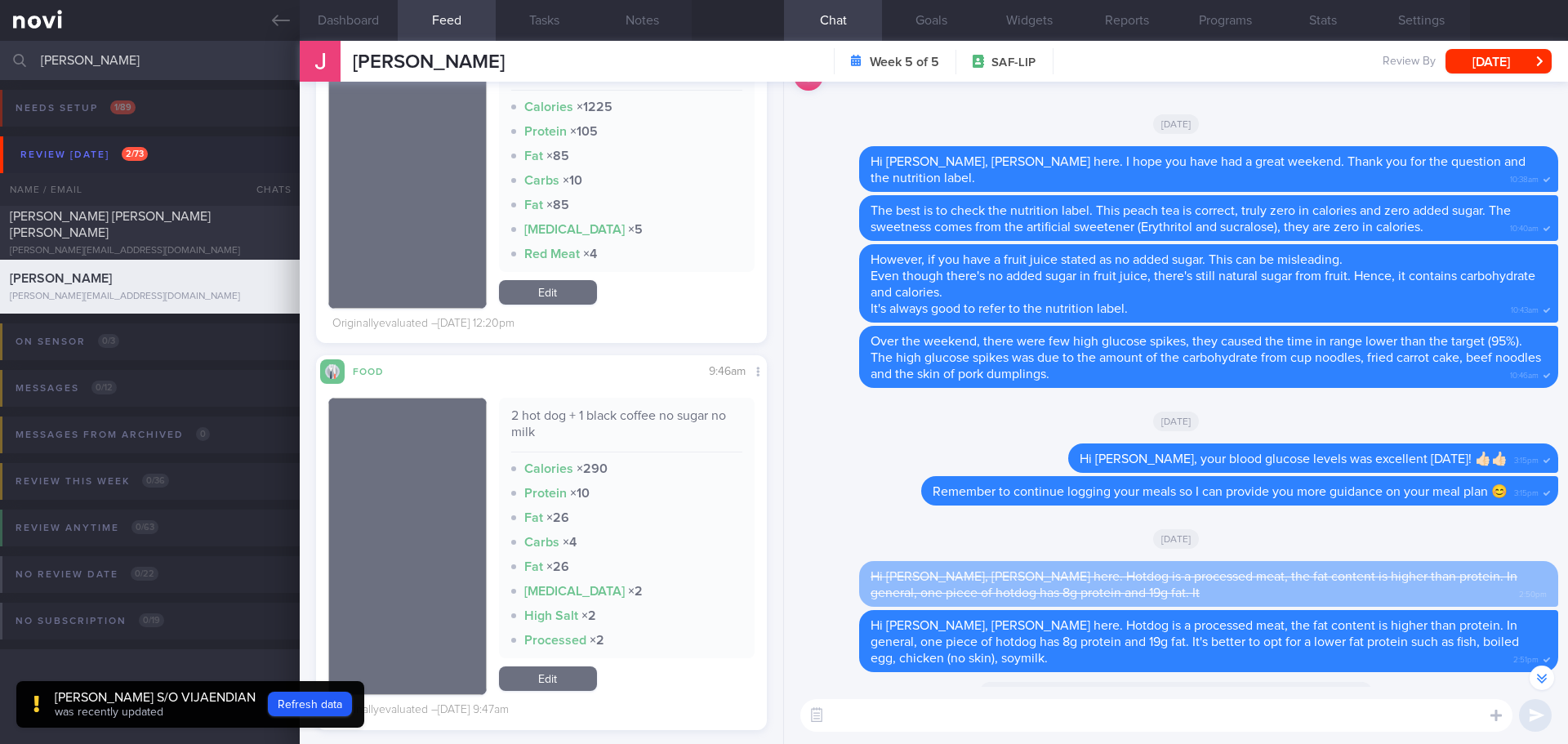
scroll to position [1315, 0]
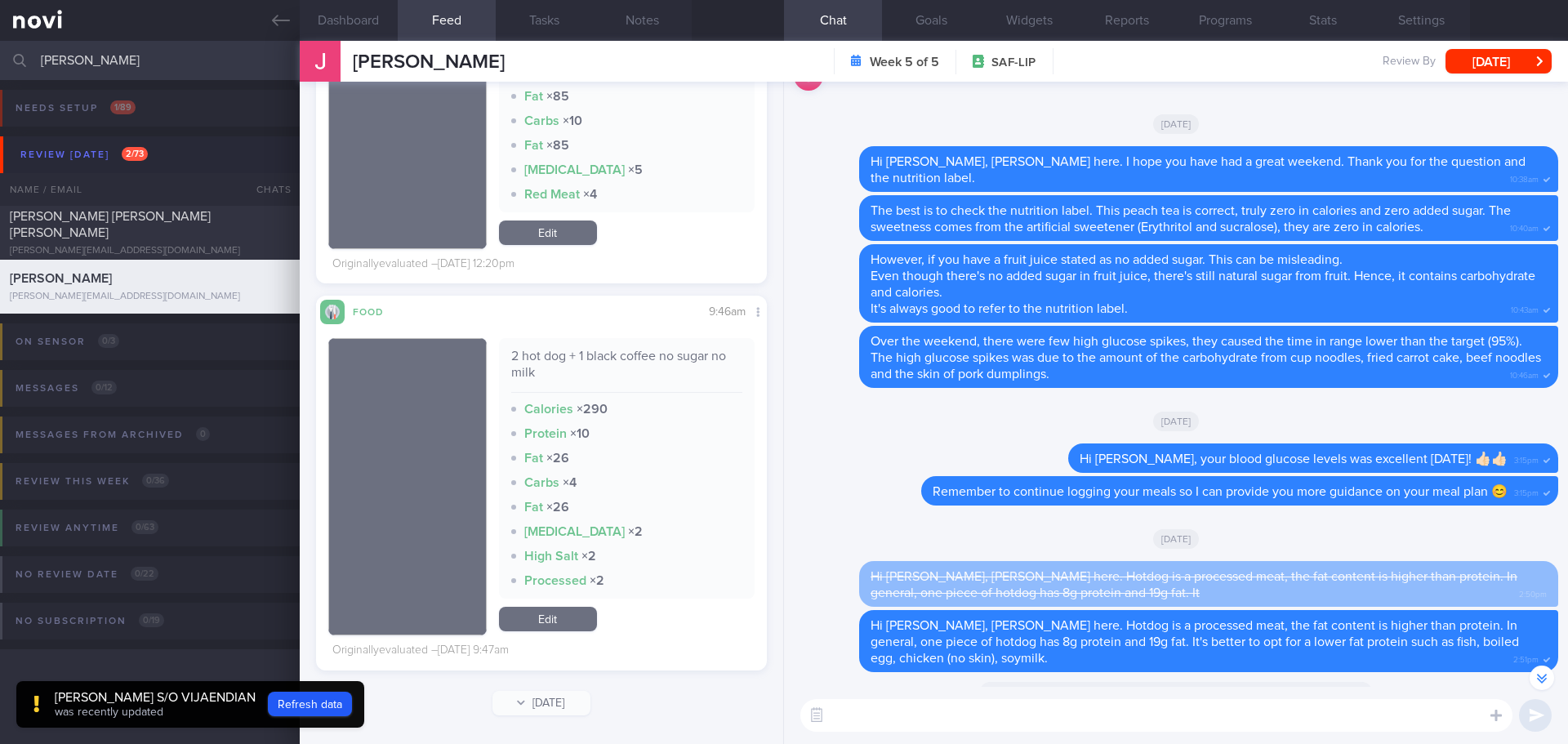
click at [539, 703] on button "[DATE]" at bounding box center [541, 703] width 98 height 24
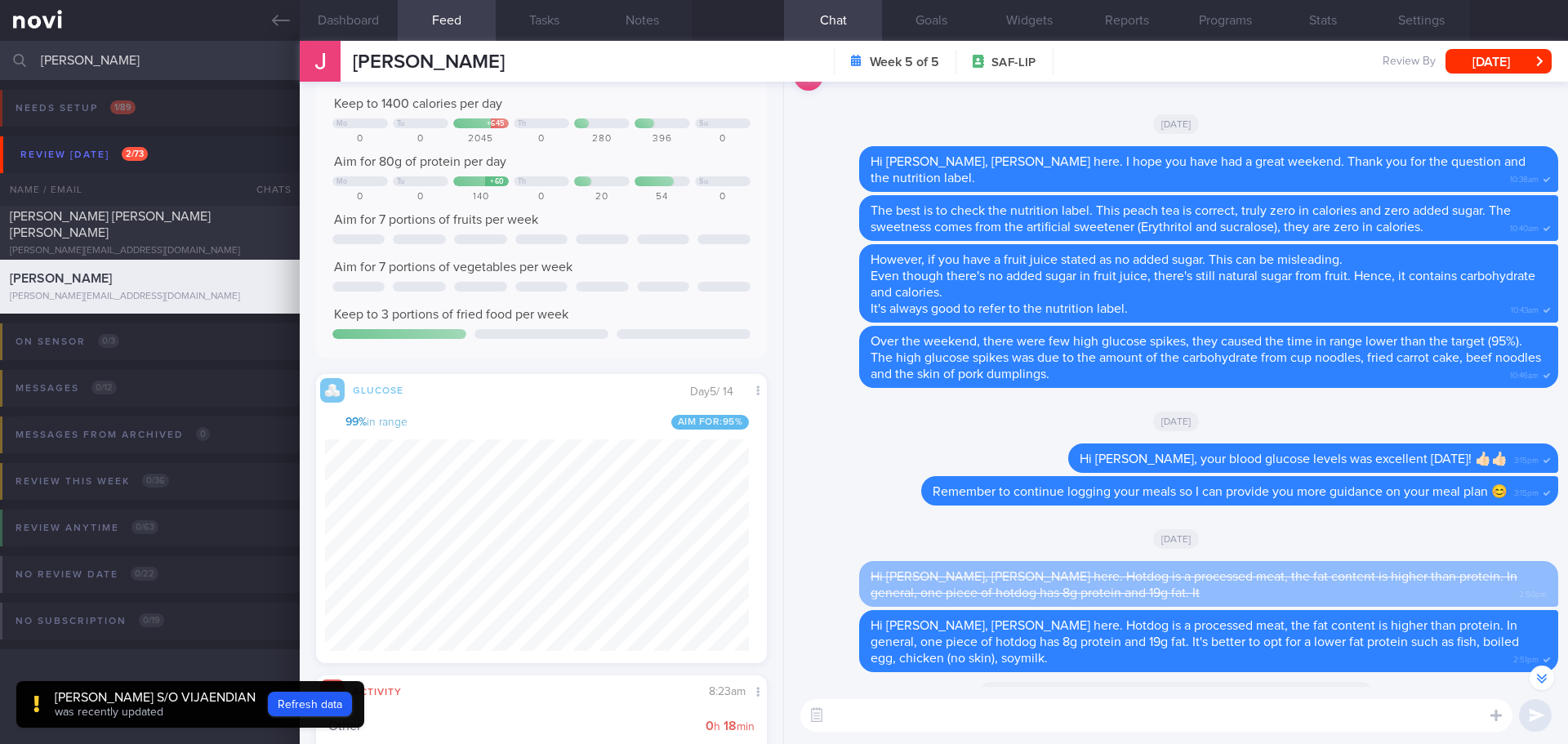
scroll to position [375, 0]
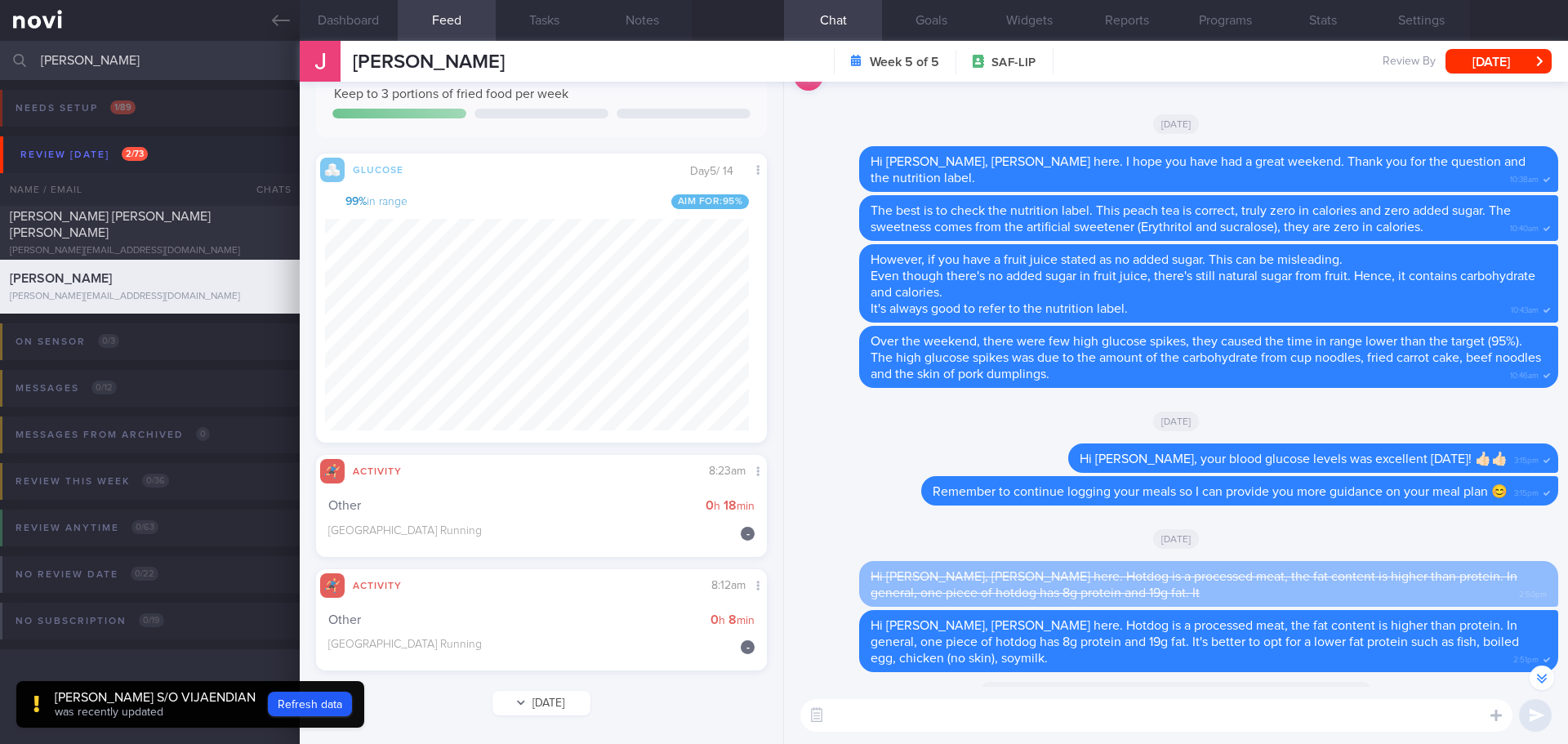
click at [548, 706] on button "[DATE]" at bounding box center [541, 703] width 98 height 24
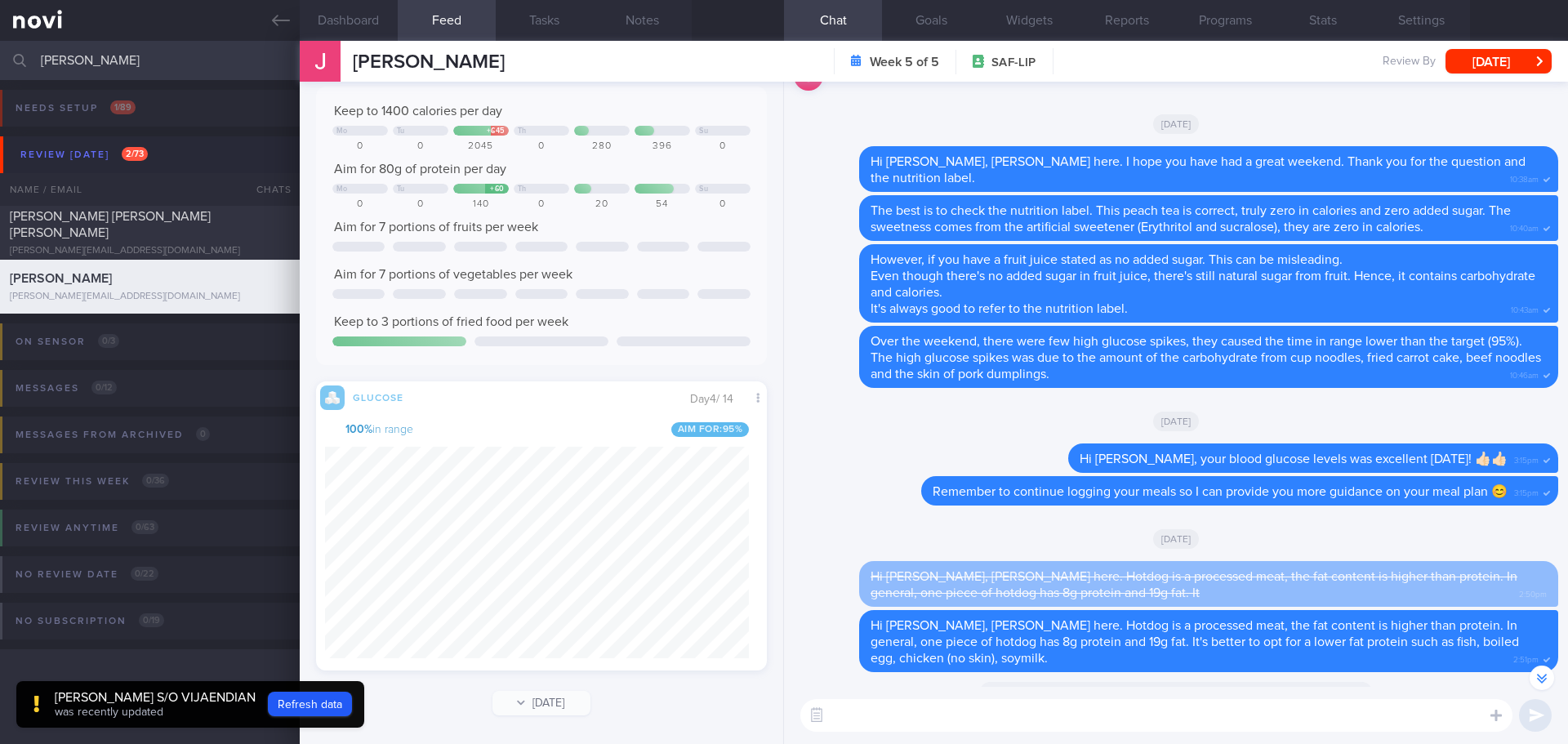
scroll to position [267, 424]
click at [545, 698] on button "[DATE]" at bounding box center [541, 703] width 98 height 24
type input "[DATE]"
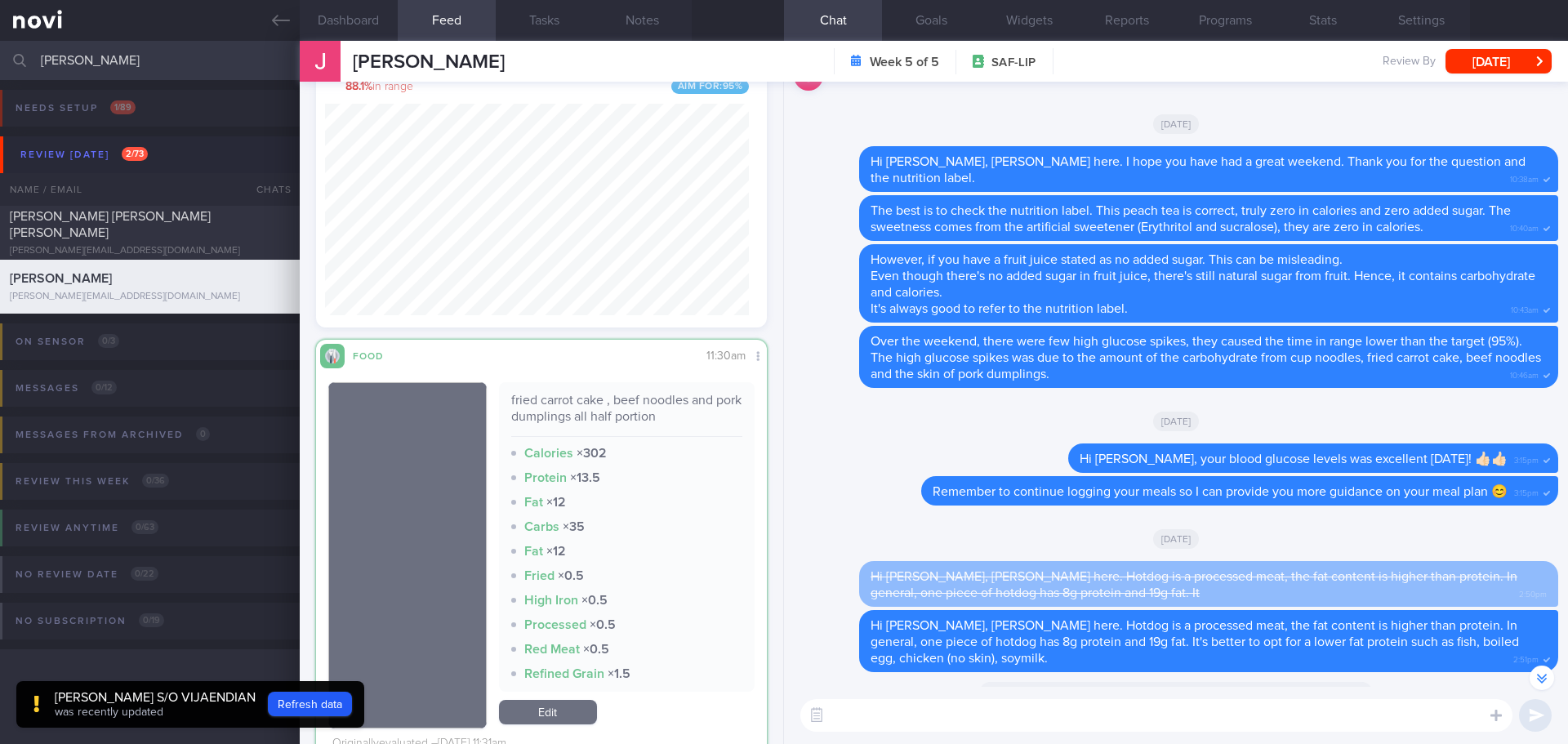
click at [941, 713] on textarea at bounding box center [1156, 715] width 712 height 32
click at [884, 709] on textarea at bounding box center [1156, 715] width 712 height 32
paste textarea "[URL][DOMAIN_NAME]"
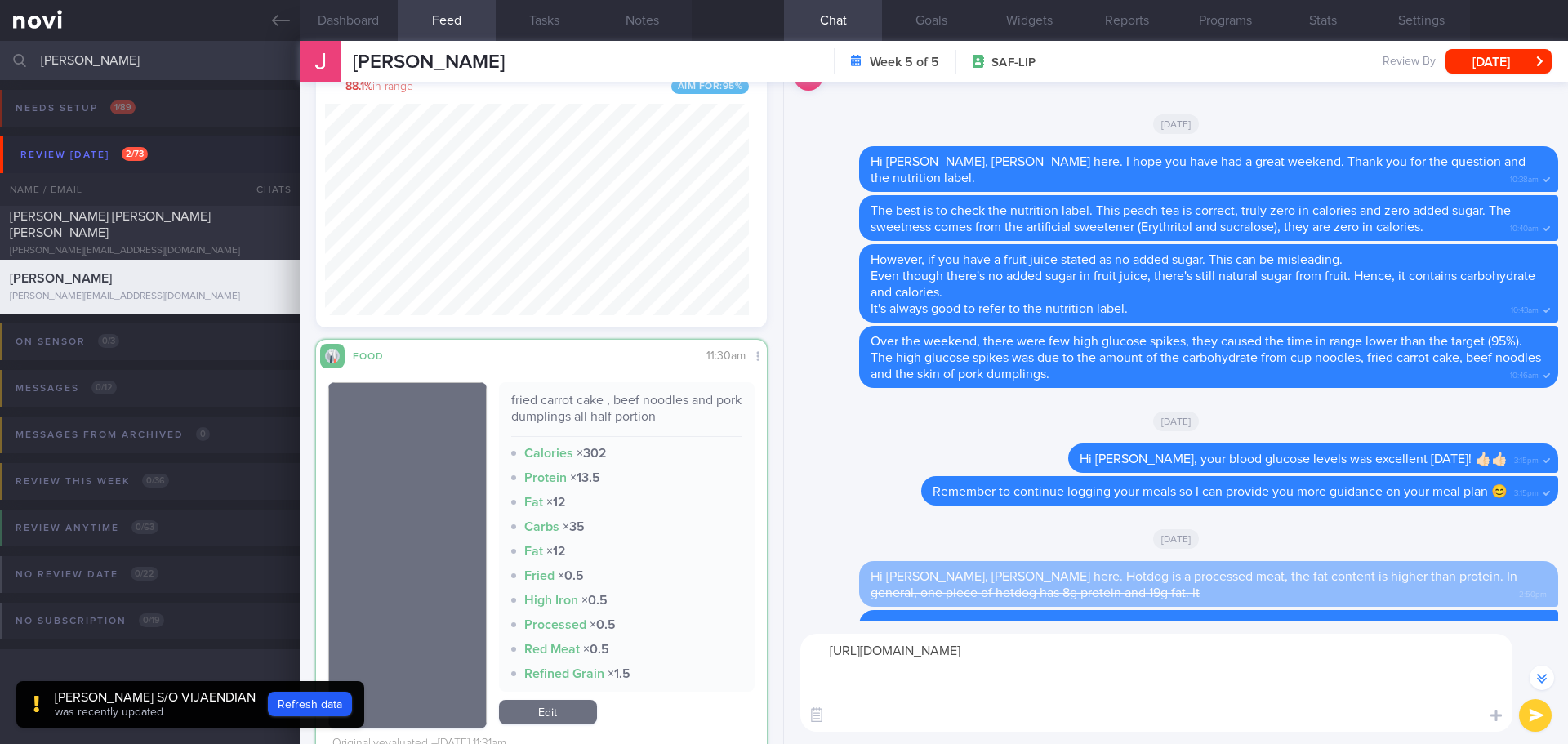
scroll to position [-3025, 0]
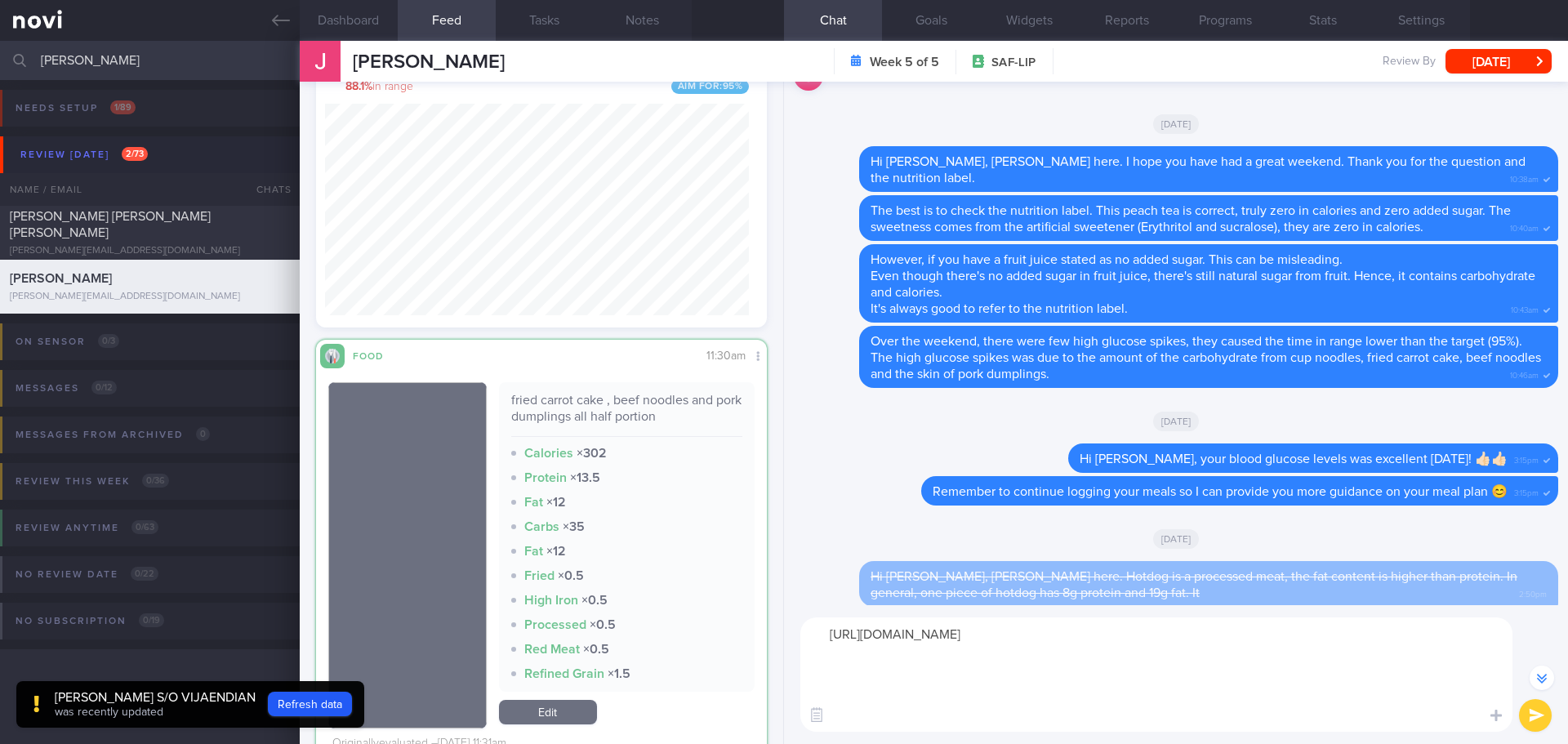
click at [942, 695] on textarea "[URL][DOMAIN_NAME]" at bounding box center [1156, 674] width 712 height 114
click at [884, 709] on textarea "[URL][DOMAIN_NAME]" at bounding box center [1156, 674] width 712 height 114
click at [880, 718] on textarea "[URL][DOMAIN_NAME]" at bounding box center [1156, 674] width 712 height 114
paste textarea "[URL][DOMAIN_NAME]"
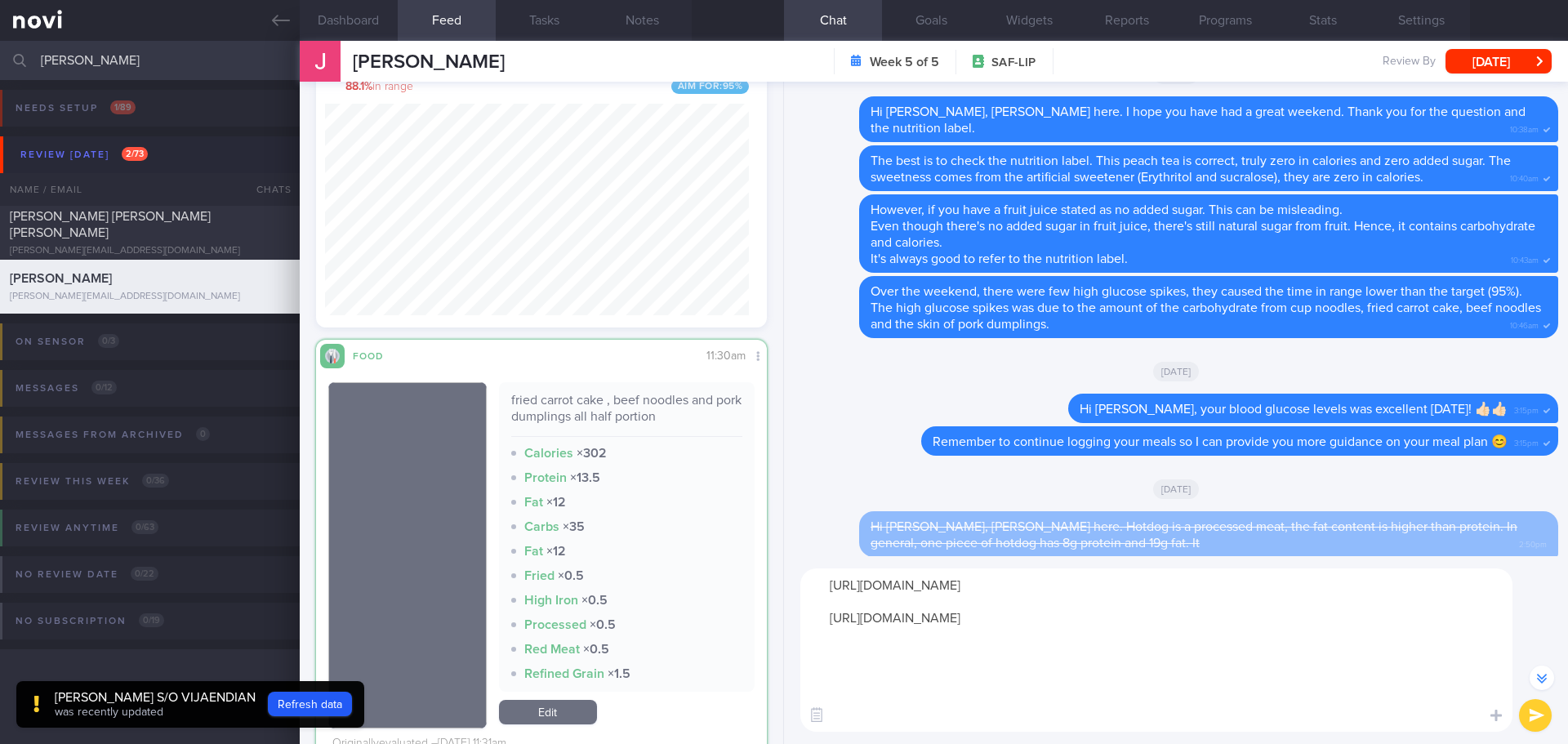
type textarea "[URL][DOMAIN_NAME] [URL][DOMAIN_NAME]"
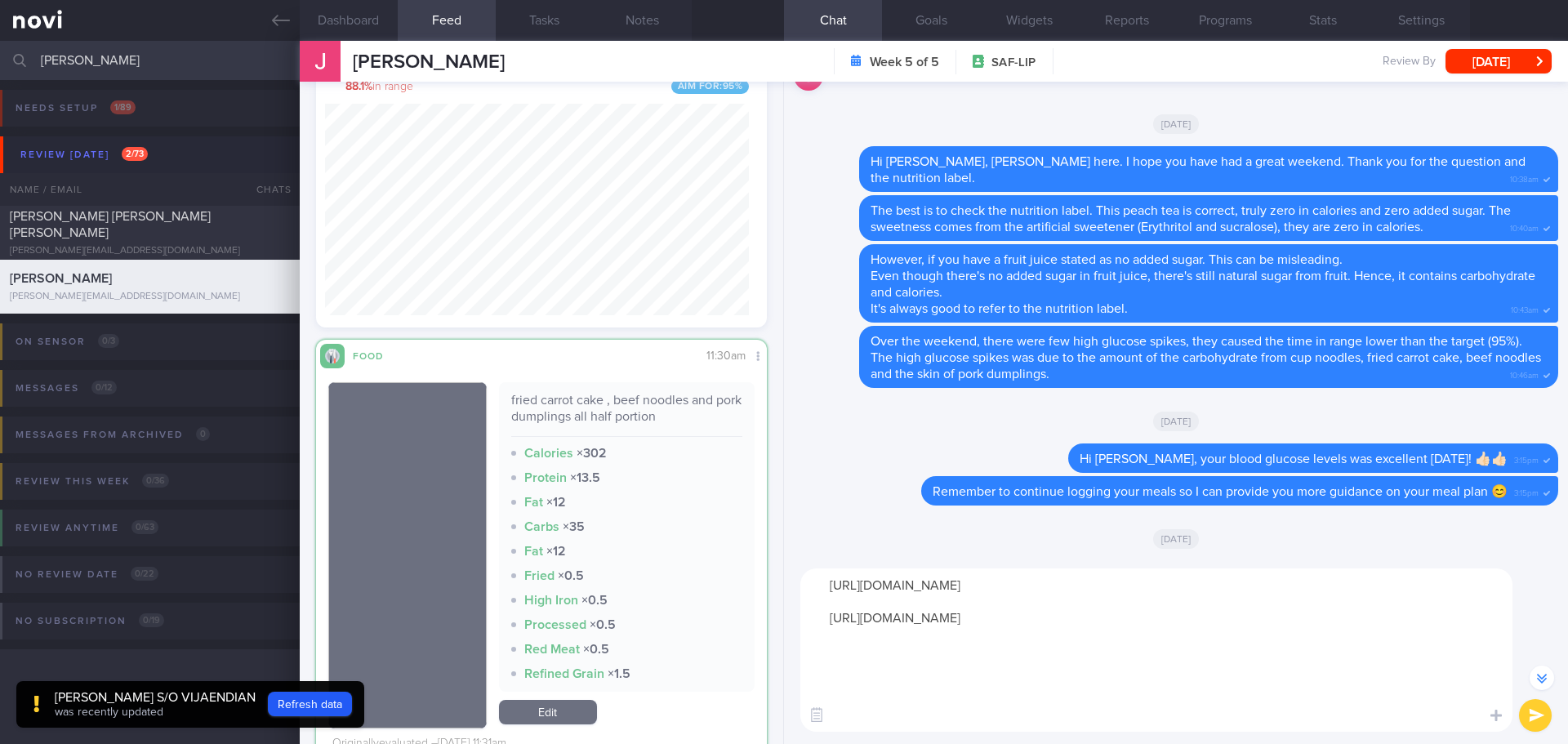
click at [1137, 697] on textarea "[URL][DOMAIN_NAME] [URL][DOMAIN_NAME]" at bounding box center [1156, 650] width 712 height 164
click at [1140, 691] on textarea "[URL][DOMAIN_NAME] [URL][DOMAIN_NAME]" at bounding box center [1156, 650] width 712 height 164
click at [1291, 655] on textarea "[URL][DOMAIN_NAME] [URL][DOMAIN_NAME]" at bounding box center [1156, 650] width 712 height 164
click at [1393, 660] on textarea "[URL][DOMAIN_NAME] [URL][DOMAIN_NAME]" at bounding box center [1156, 650] width 712 height 164
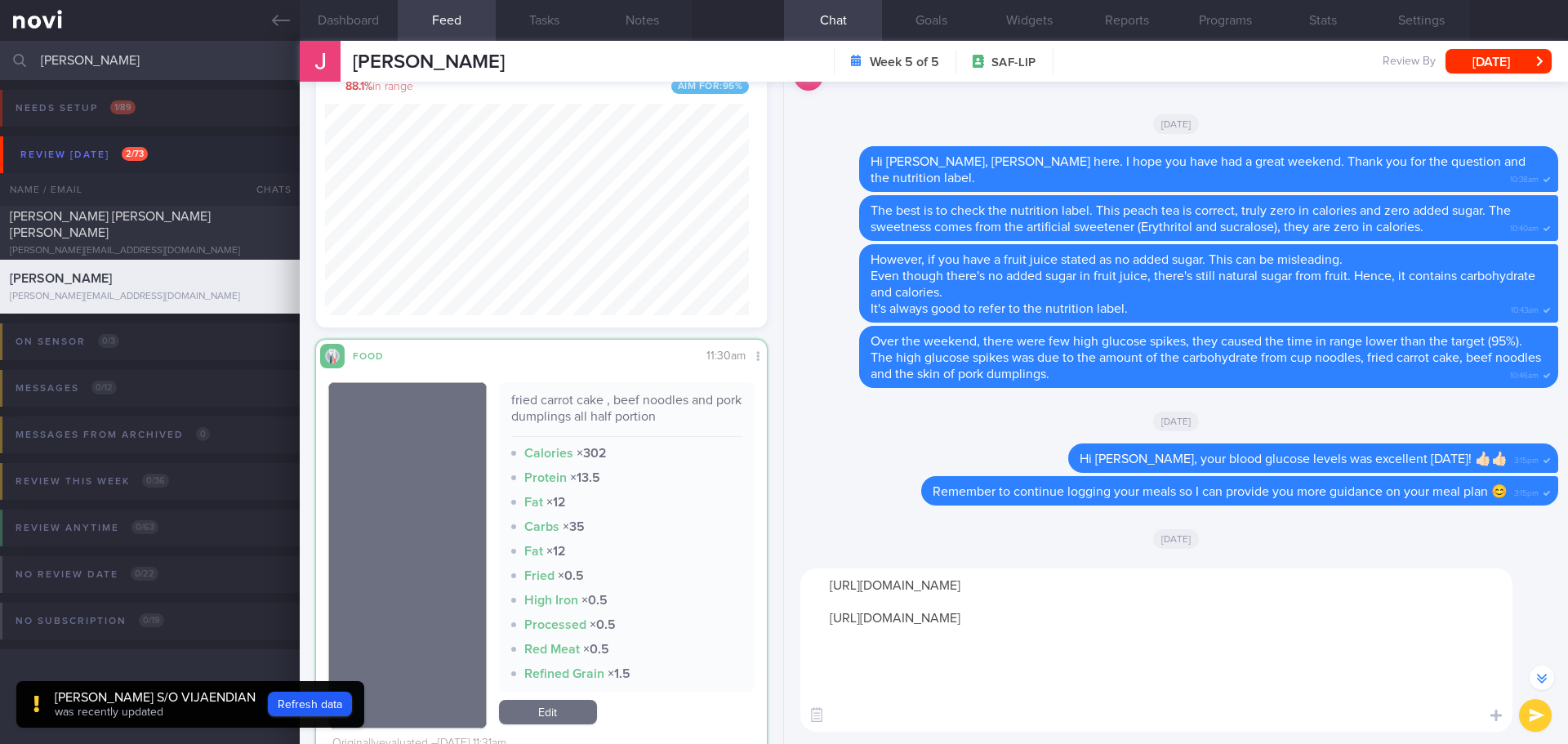
click at [1536, 705] on button "submit" at bounding box center [1536, 715] width 32 height 32
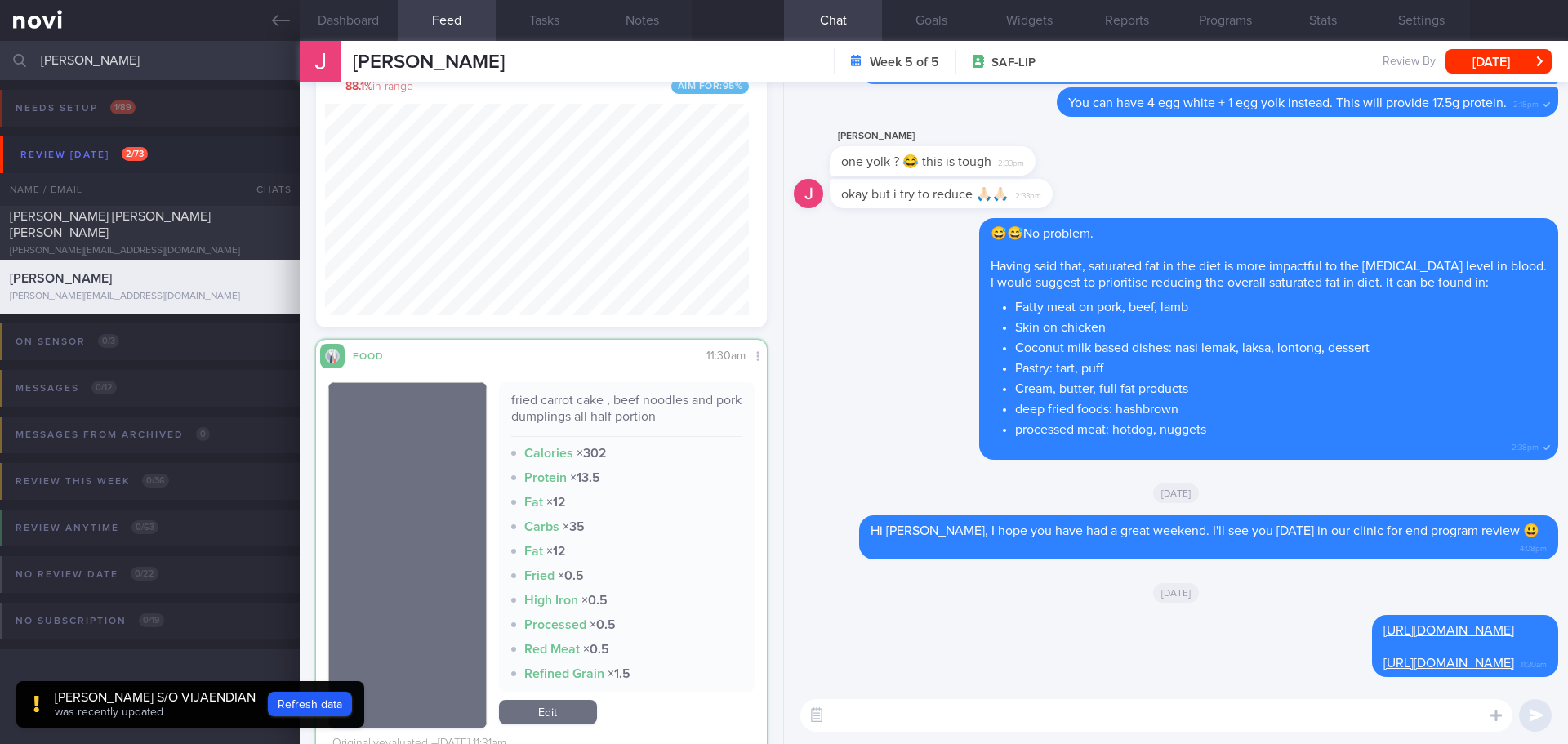
click at [1323, 712] on textarea at bounding box center [1156, 715] width 712 height 32
click at [1311, 715] on textarea at bounding box center [1156, 715] width 712 height 32
click at [1320, 718] on textarea at bounding box center [1156, 715] width 712 height 32
click at [902, 332] on div "Delete 😅😅No problem. Having said that, saturated fat in the diet is more impact…" at bounding box center [1176, 344] width 764 height 252
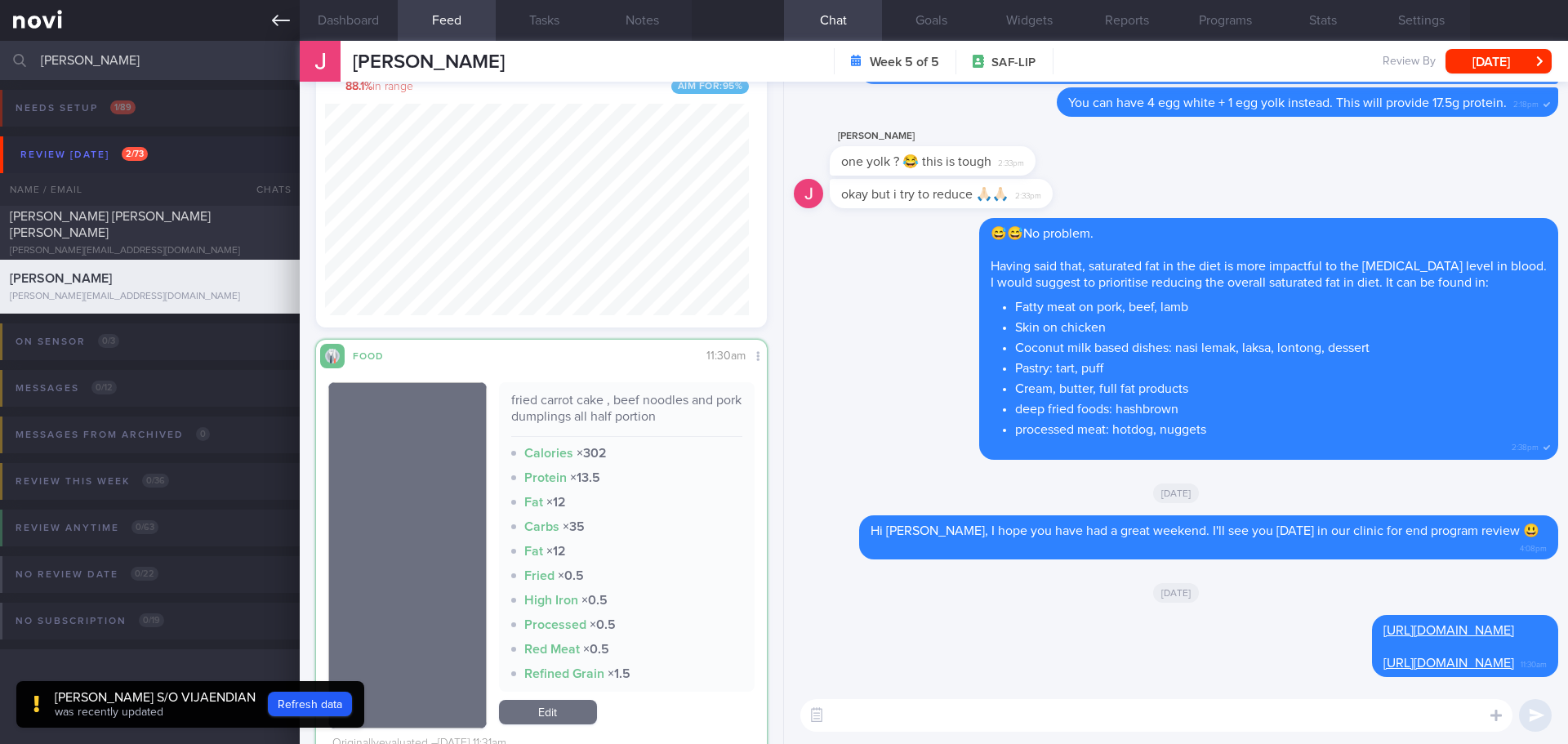
click at [275, 17] on icon at bounding box center [281, 20] width 18 height 12
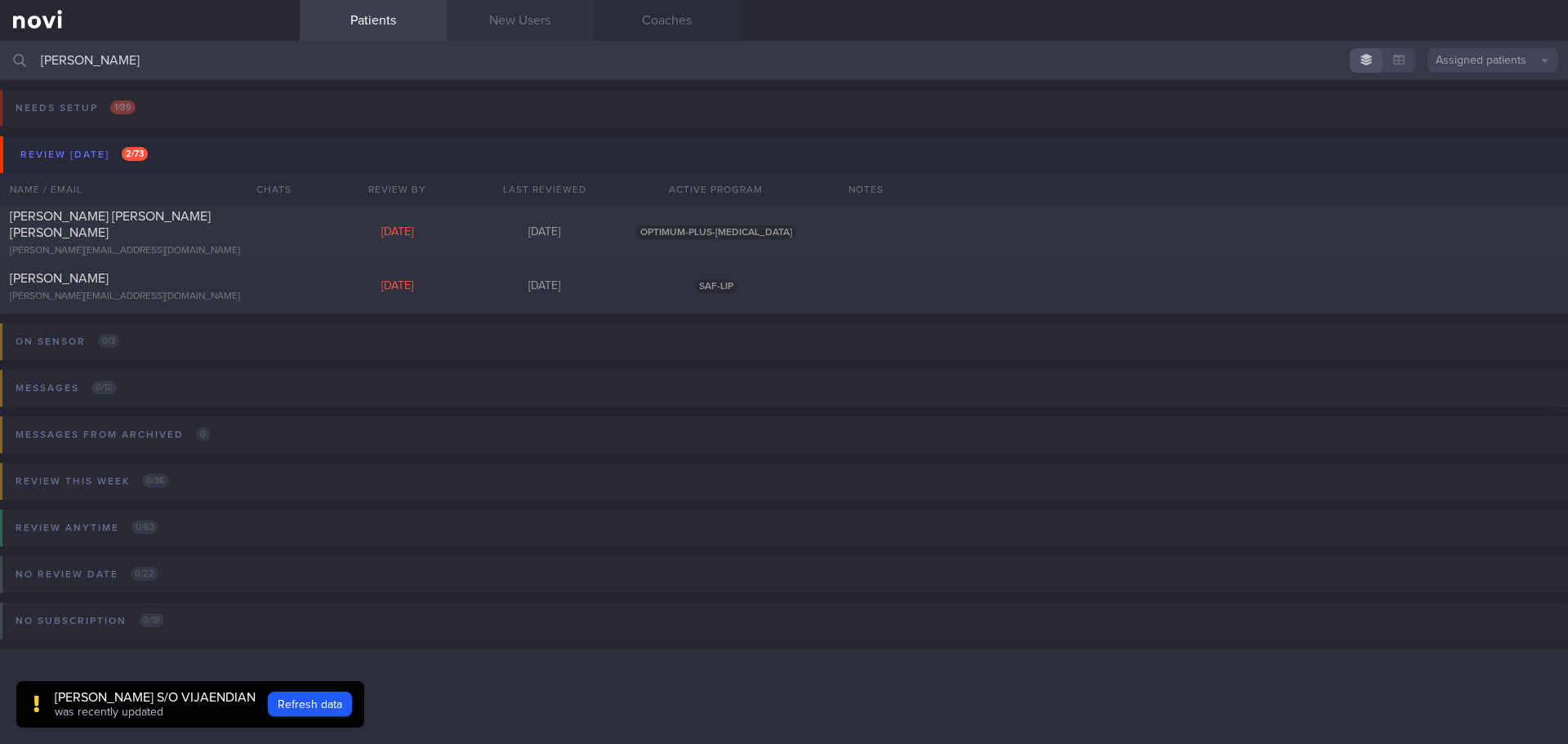
click at [537, 13] on link "New Users" at bounding box center [521, 20] width 147 height 40
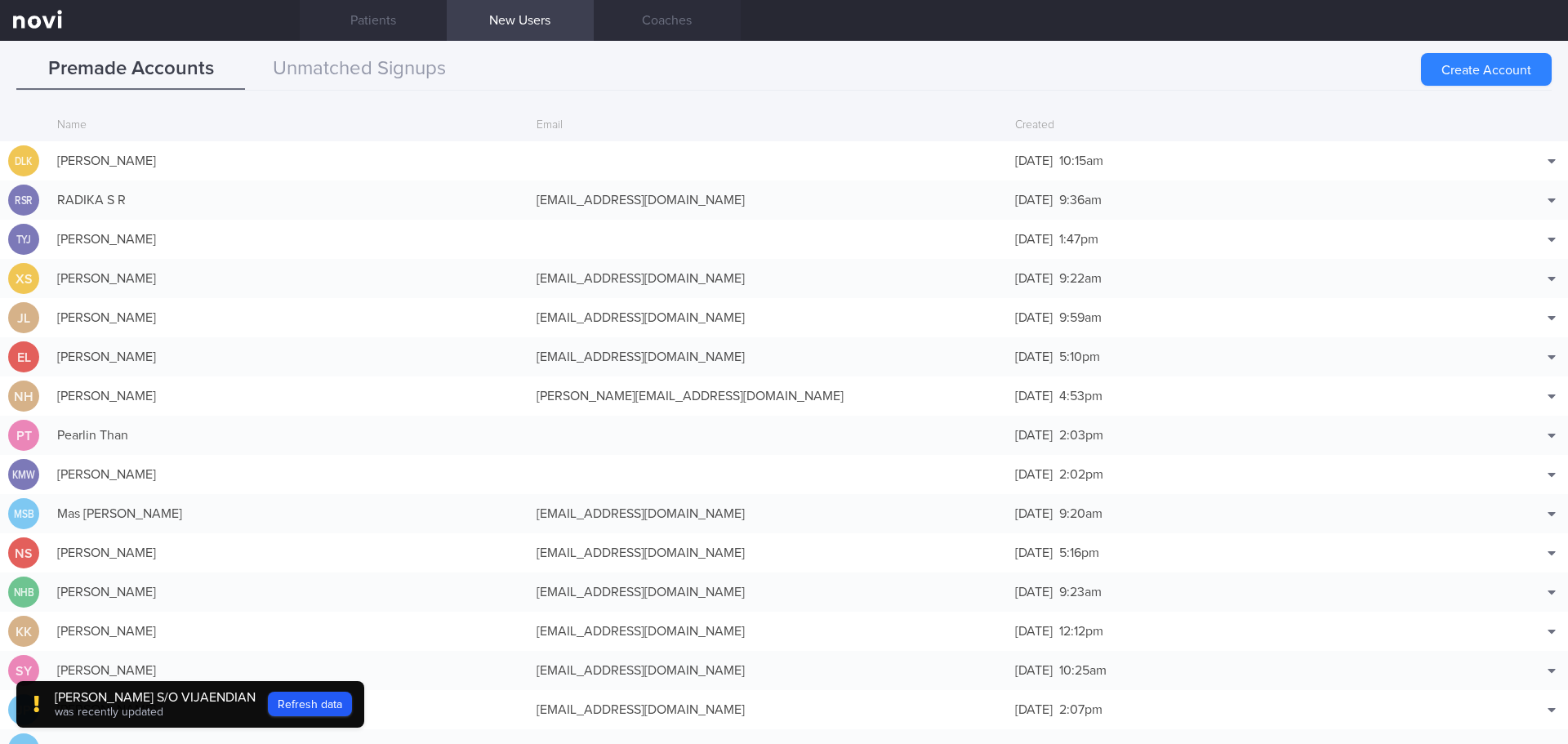
drag, startPoint x: 859, startPoint y: 120, endPoint x: 1137, endPoint y: 91, distance: 279.5
click at [859, 120] on div "Email" at bounding box center [768, 126] width 479 height 31
drag, startPoint x: 1505, startPoint y: 208, endPoint x: 1492, endPoint y: 206, distance: 13.2
click at [1505, 208] on button "Edit" at bounding box center [1510, 217] width 107 height 24
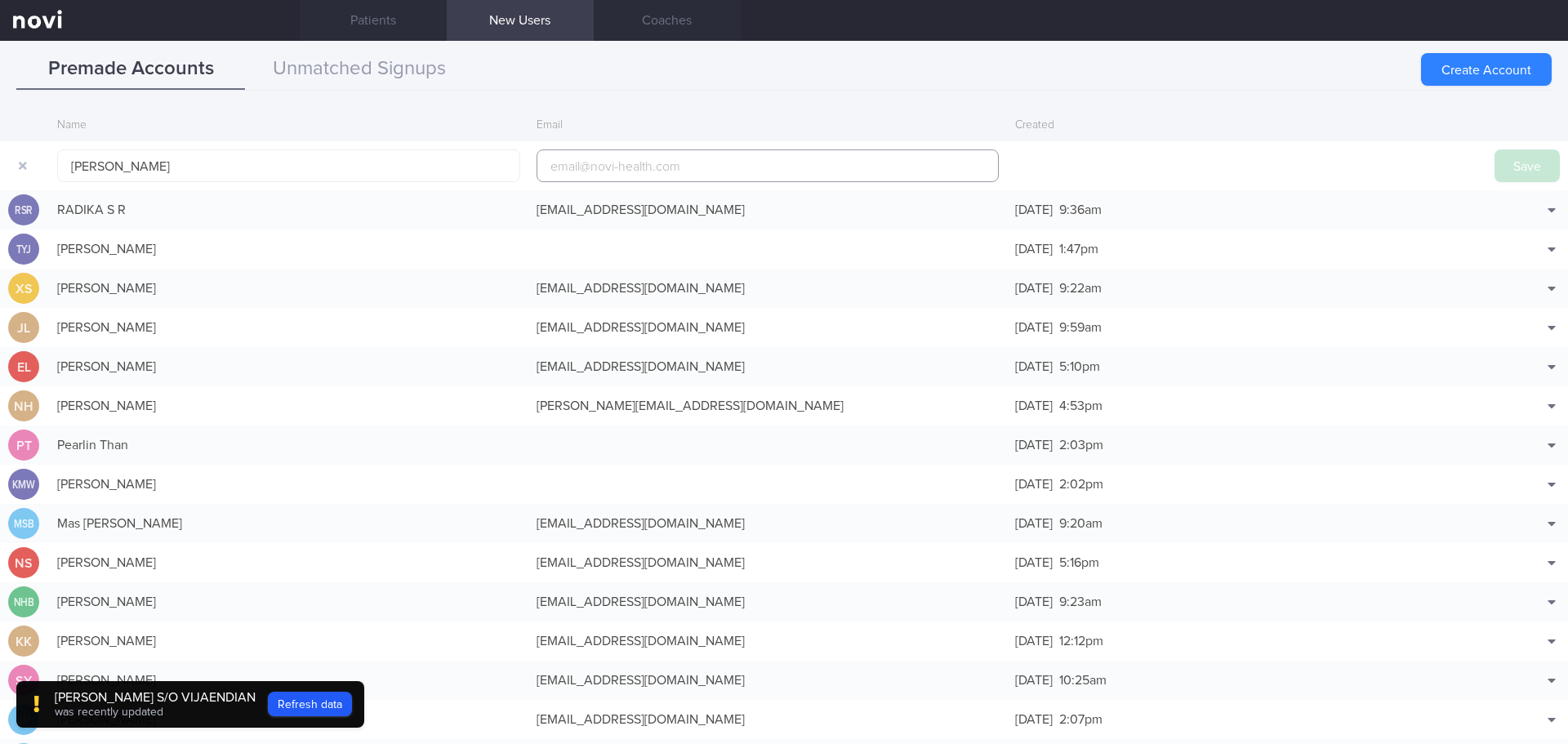
click at [592, 164] on input "email" at bounding box center [768, 165] width 463 height 32
paste input "[EMAIL_ADDRESS][DOMAIN_NAME]"
click at [1509, 159] on button "Save" at bounding box center [1527, 165] width 66 height 32
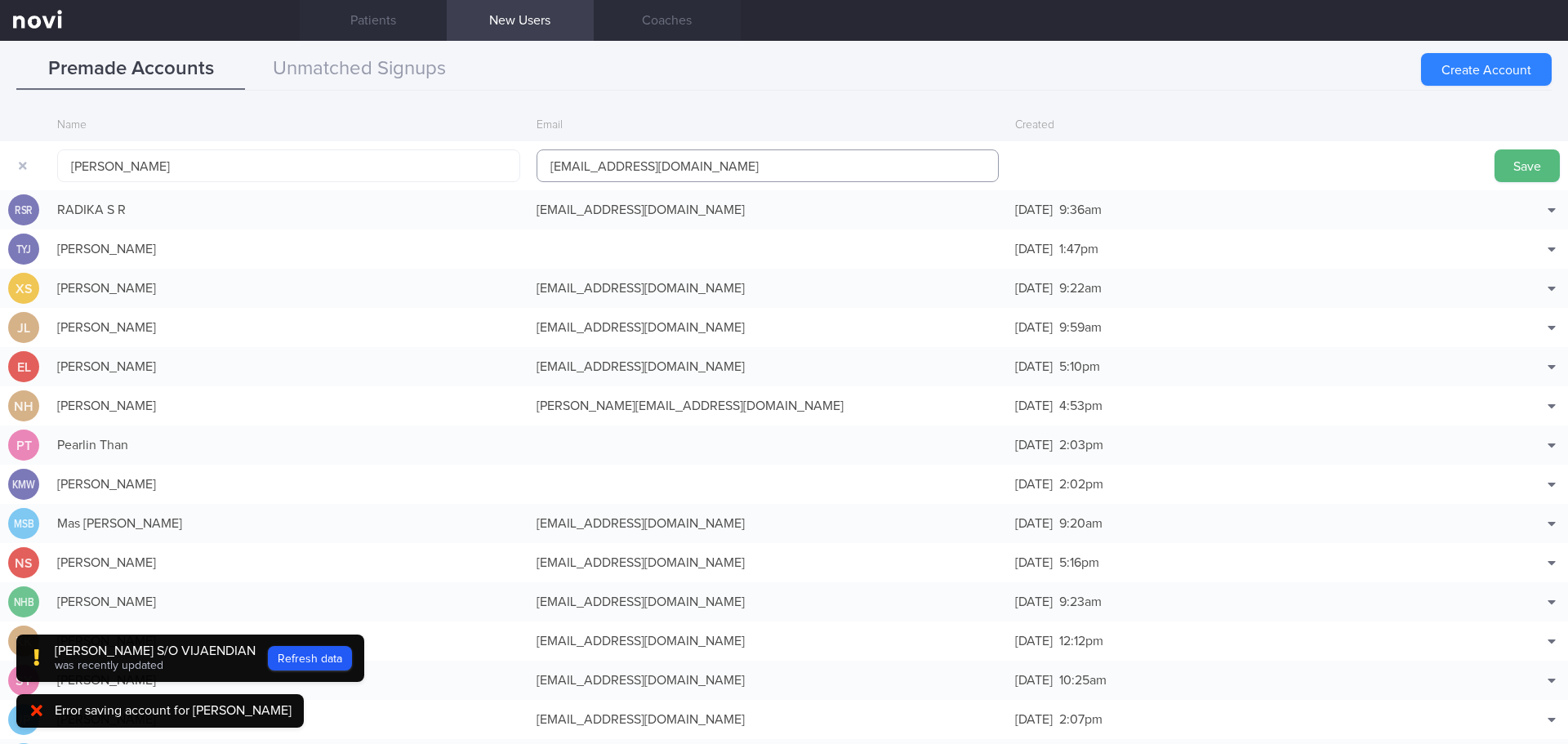
click at [613, 162] on input "[EMAIL_ADDRESS][DOMAIN_NAME]" at bounding box center [768, 165] width 463 height 32
type input "[EMAIL_ADDRESS][DOMAIN_NAME]"
click at [1512, 164] on button "Save" at bounding box center [1527, 165] width 66 height 32
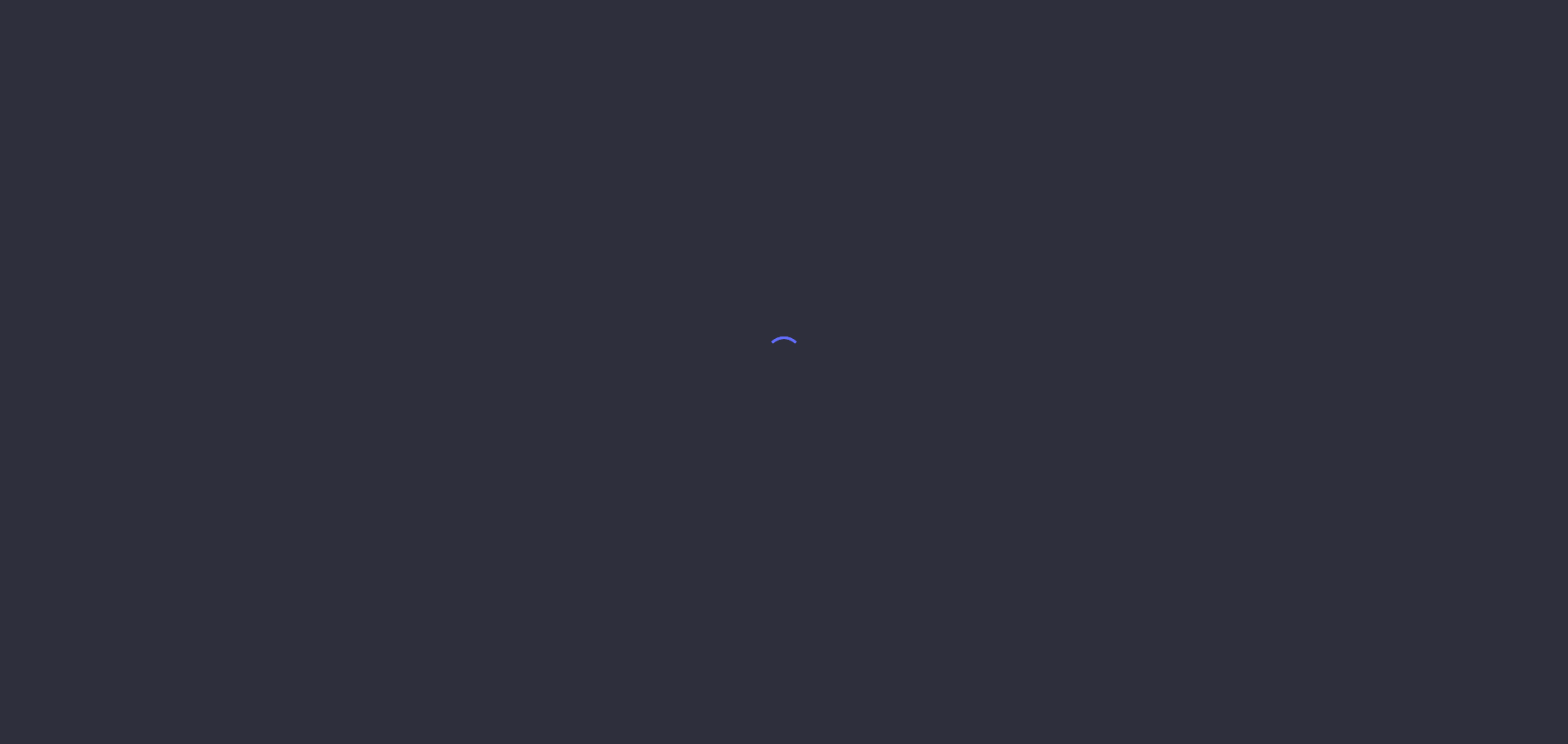
drag, startPoint x: 165, startPoint y: 287, endPoint x: 121, endPoint y: 116, distance: 176.6
click at [165, 287] on body at bounding box center [784, 372] width 1568 height 744
click at [814, 122] on body at bounding box center [784, 372] width 1568 height 744
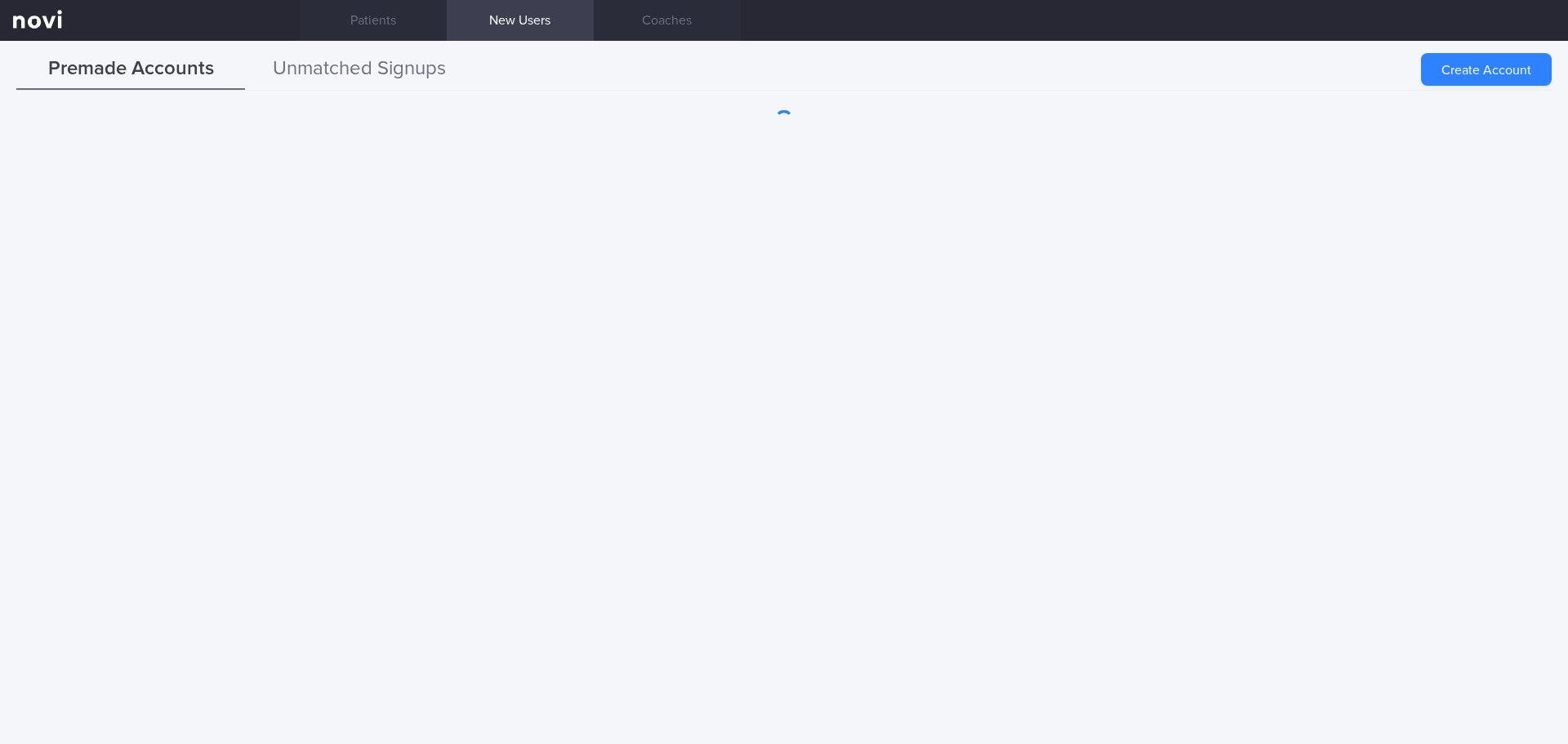
click at [388, 57] on button "Unmatched Signups" at bounding box center [360, 69] width 228 height 40
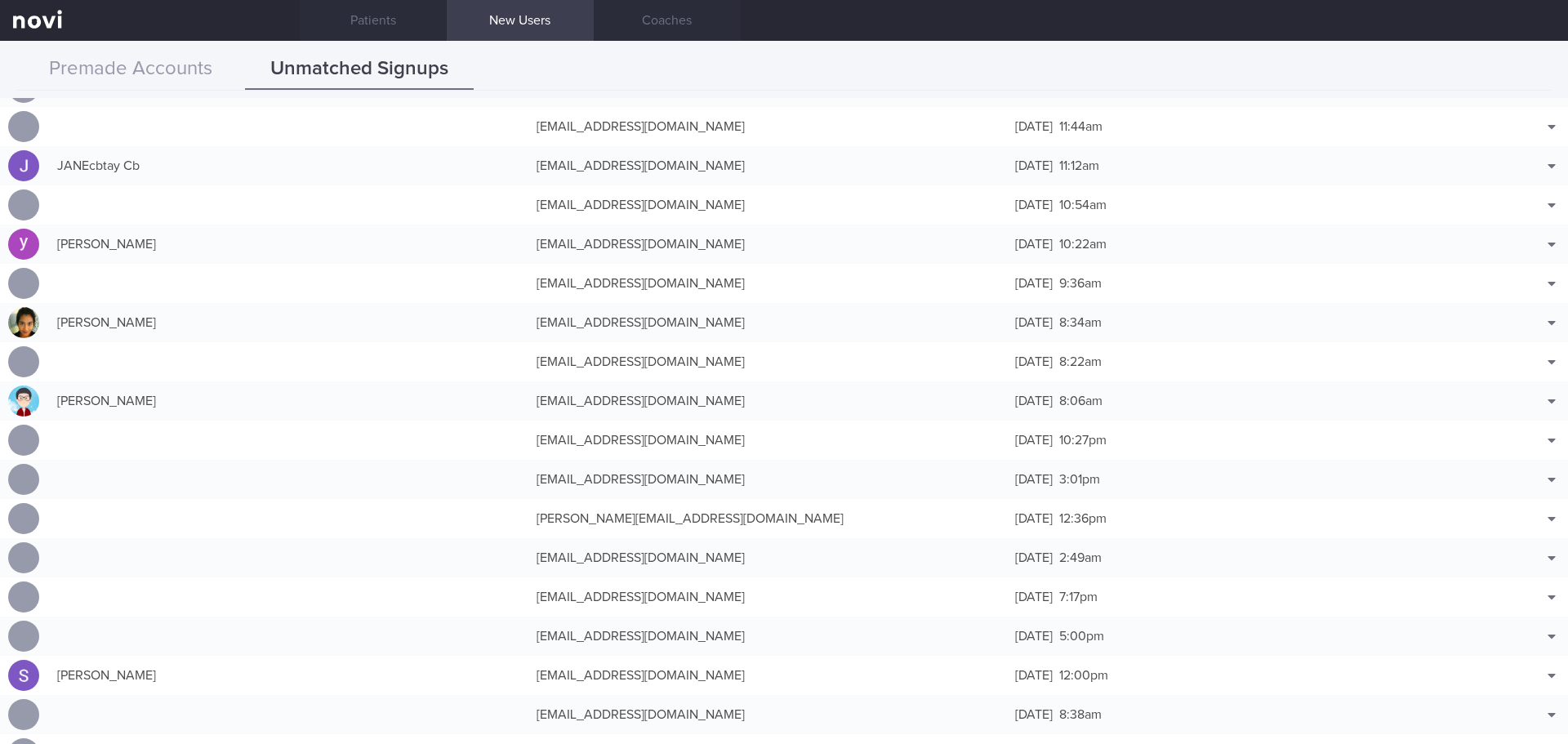
scroll to position [408, 0]
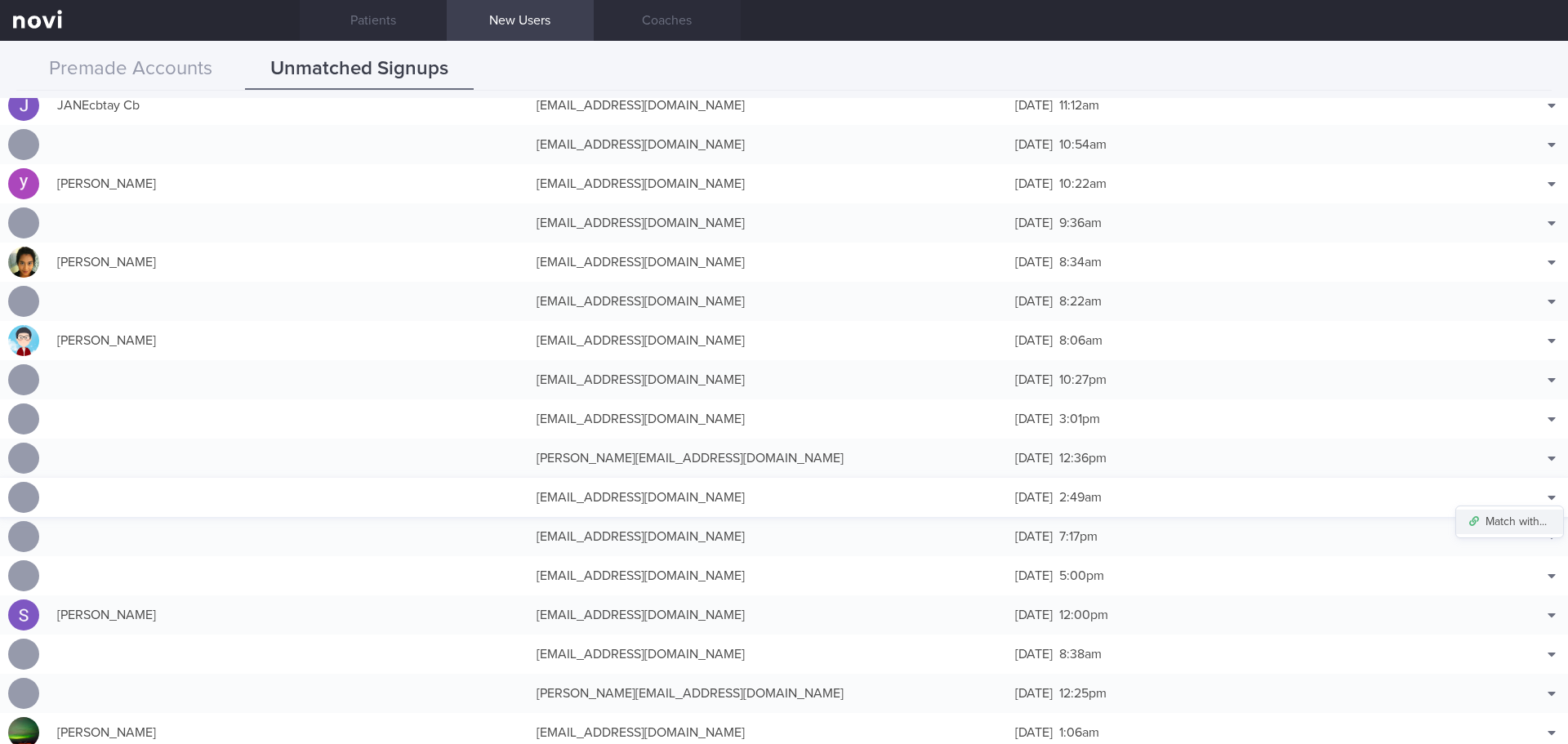
click at [1516, 528] on button "Match with..." at bounding box center [1510, 521] width 107 height 24
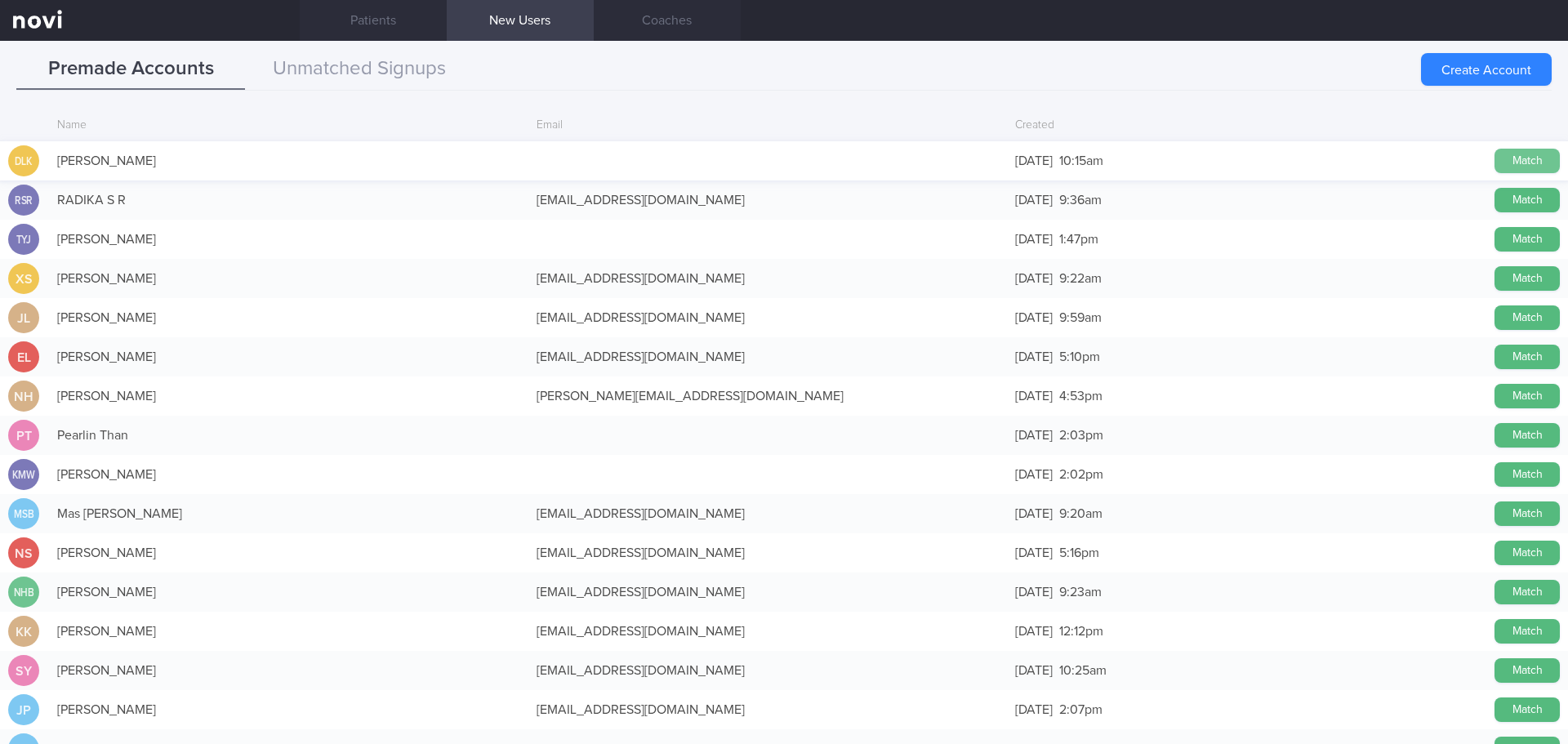
click at [1497, 159] on button "Match" at bounding box center [1527, 160] width 66 height 24
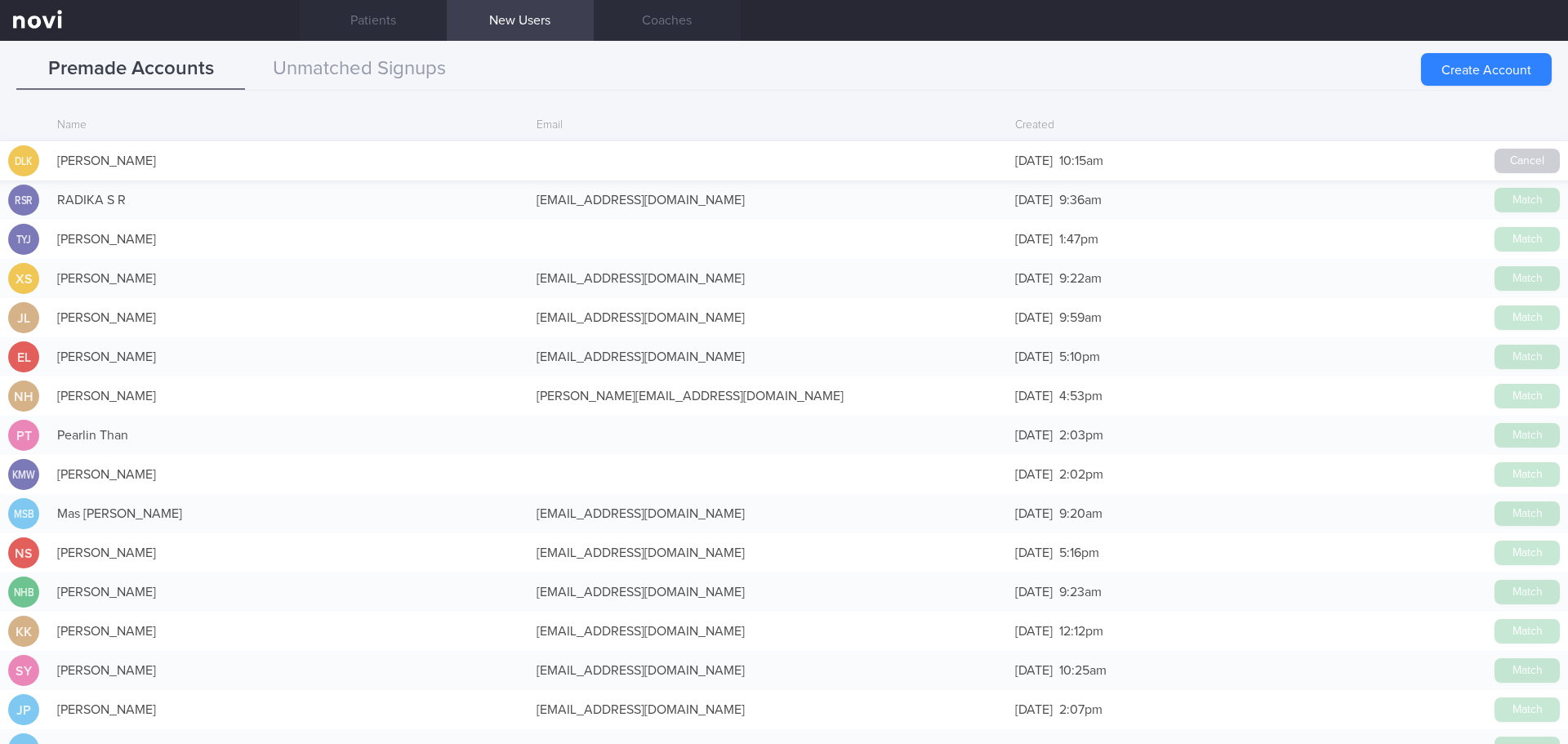
scroll to position [405, 0]
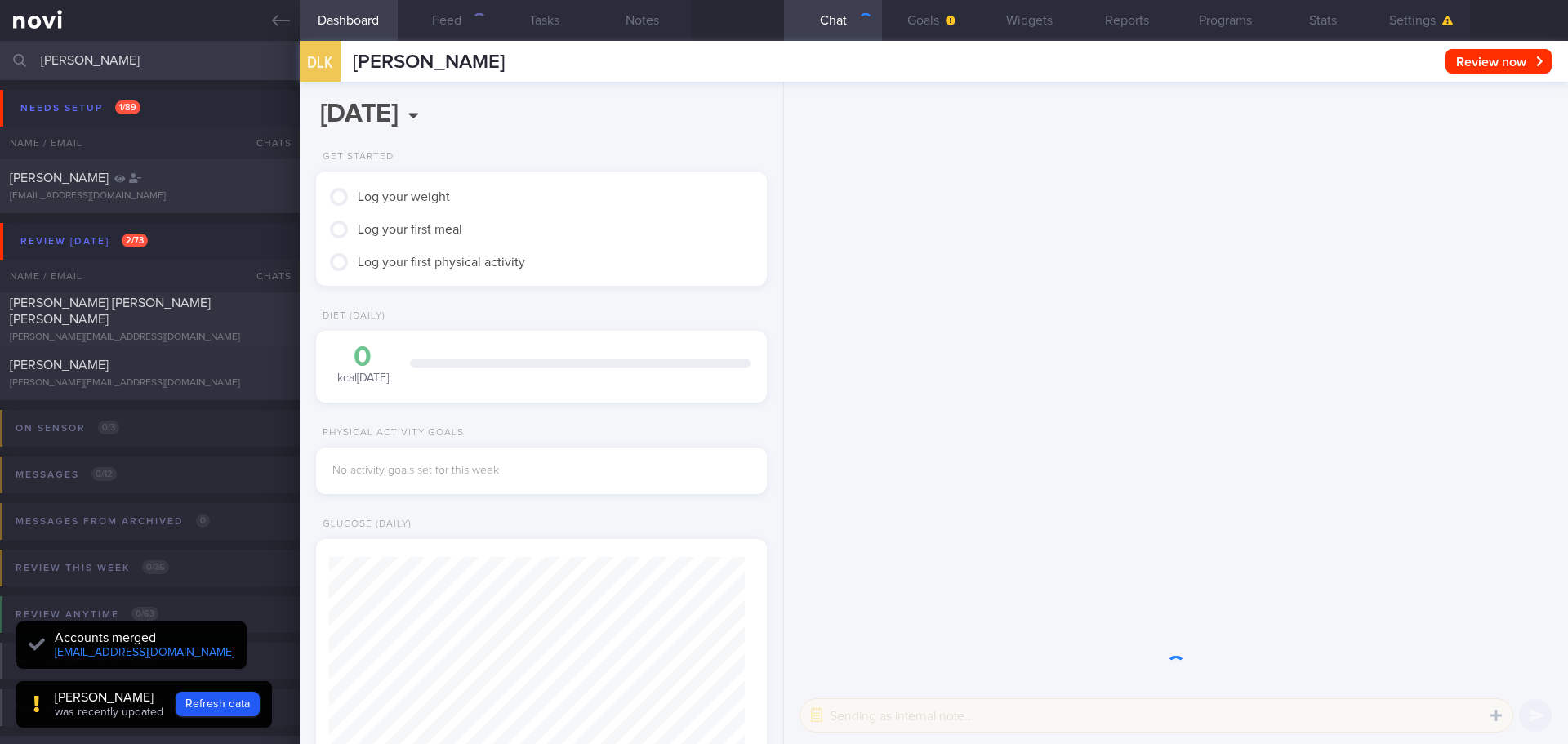
scroll to position [204, 410]
